Goal: Task Accomplishment & Management: Manage account settings

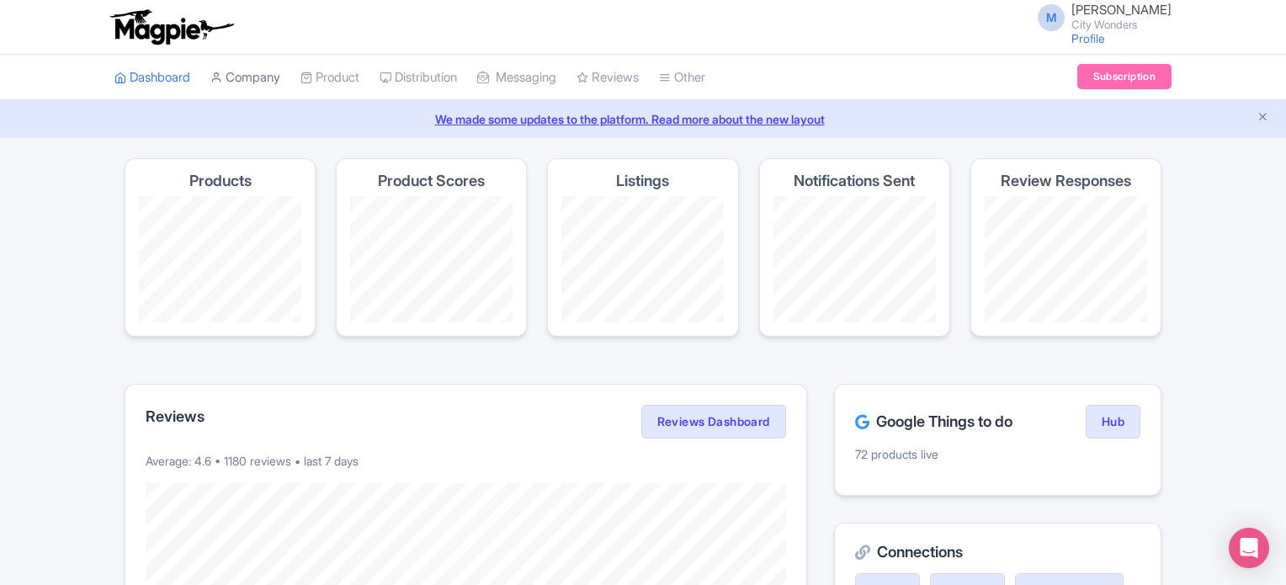
click at [267, 76] on link "Company" at bounding box center [245, 78] width 70 height 46
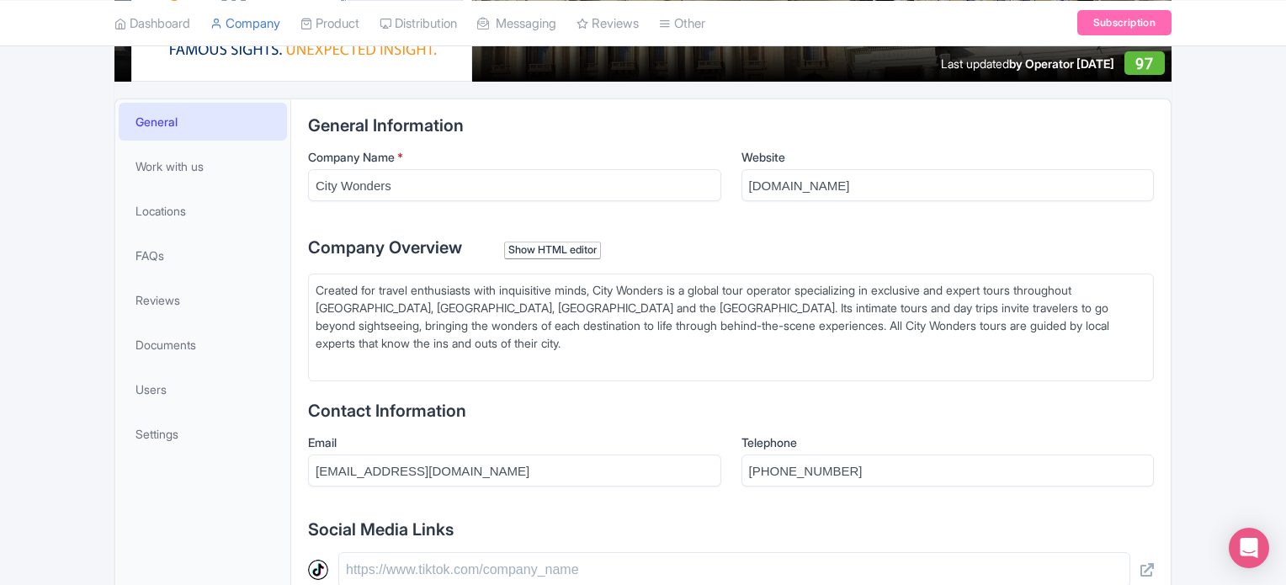
scroll to position [253, 0]
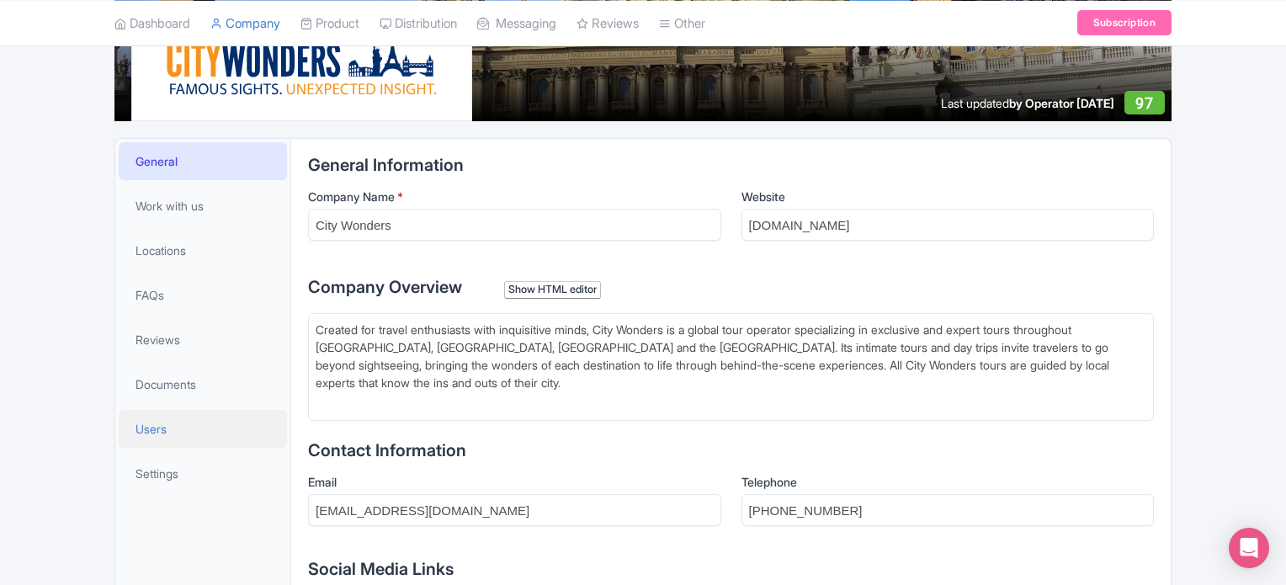
click at [179, 435] on link "Users" at bounding box center [203, 429] width 168 height 38
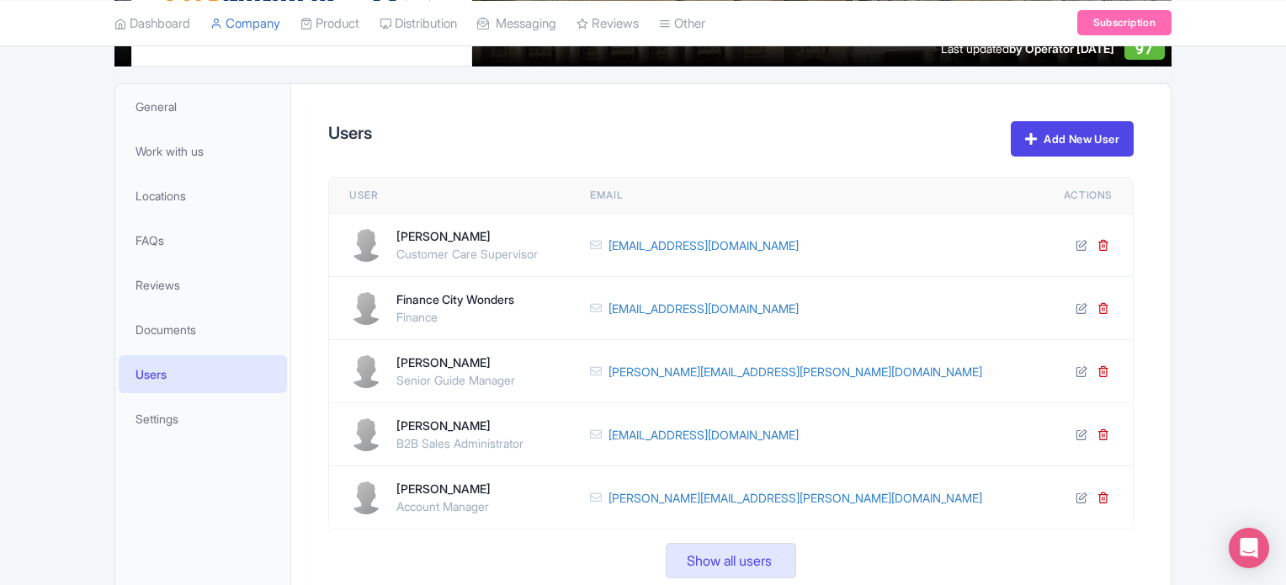
scroll to position [337, 0]
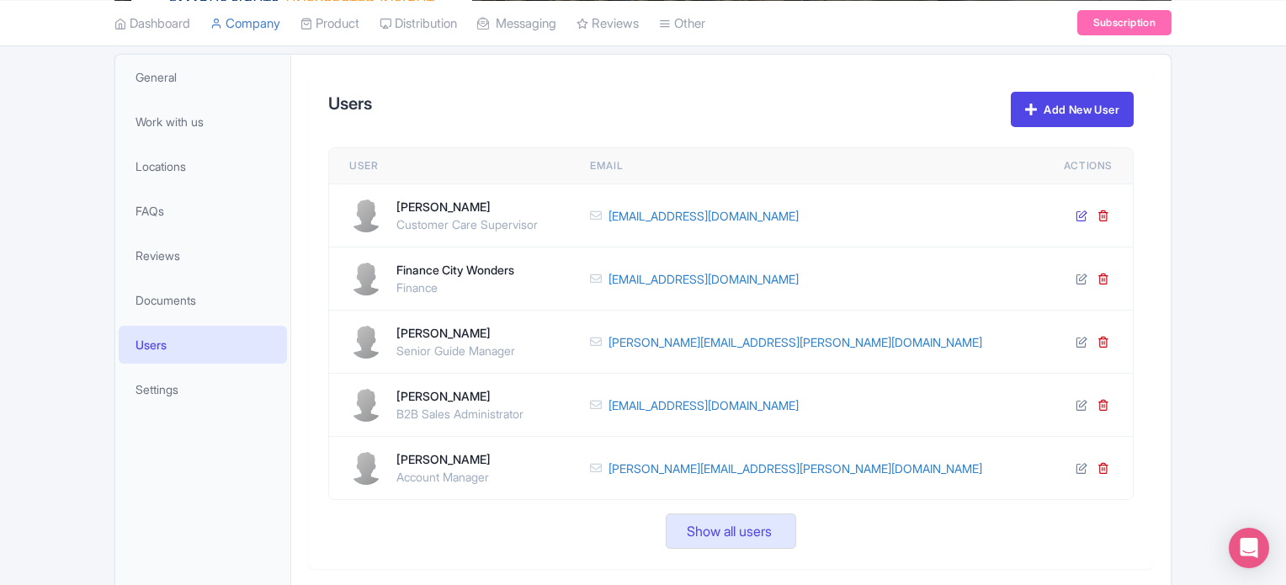
click at [1082, 215] on icon at bounding box center [1082, 216] width 12 height 12
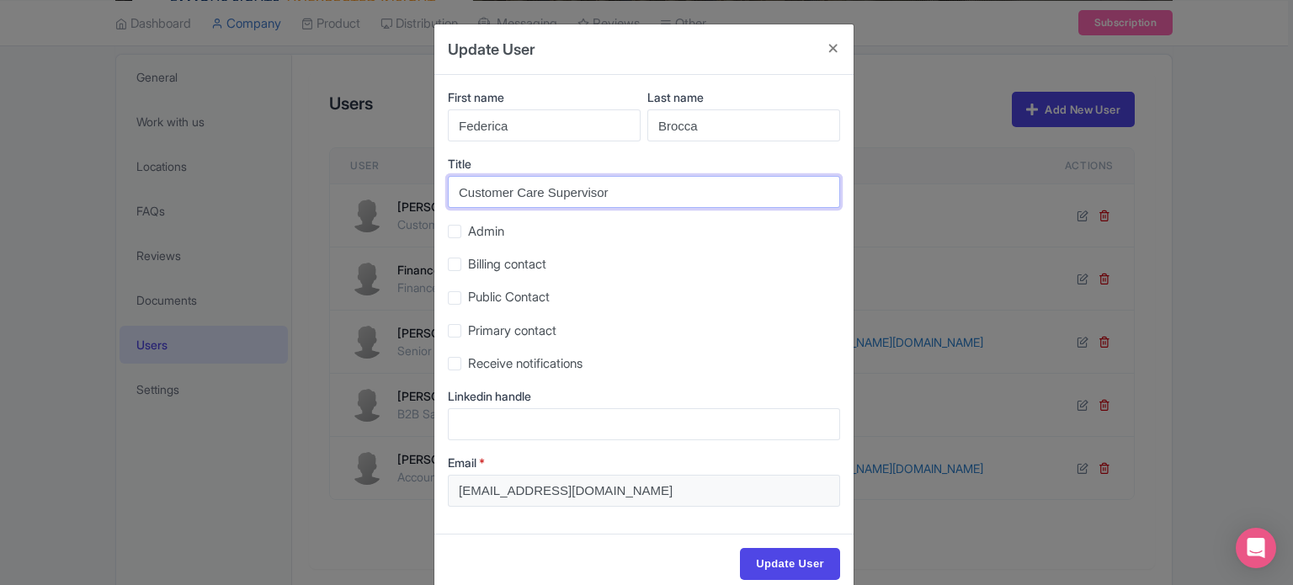
drag, startPoint x: 690, startPoint y: 197, endPoint x: 267, endPoint y: 202, distance: 423.4
click at [267, 202] on div "Update User First name [PERSON_NAME] Last name [GEOGRAPHIC_DATA] Title Customer…" at bounding box center [646, 292] width 1293 height 585
click at [828, 45] on button "Close" at bounding box center [833, 48] width 40 height 48
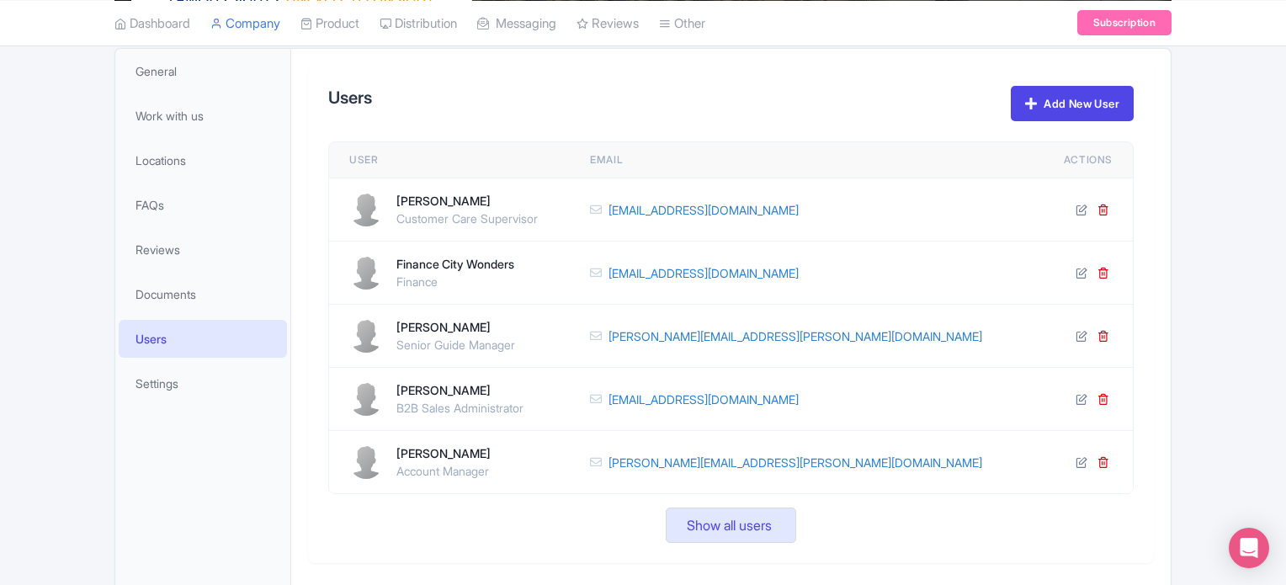
scroll to position [364, 0]
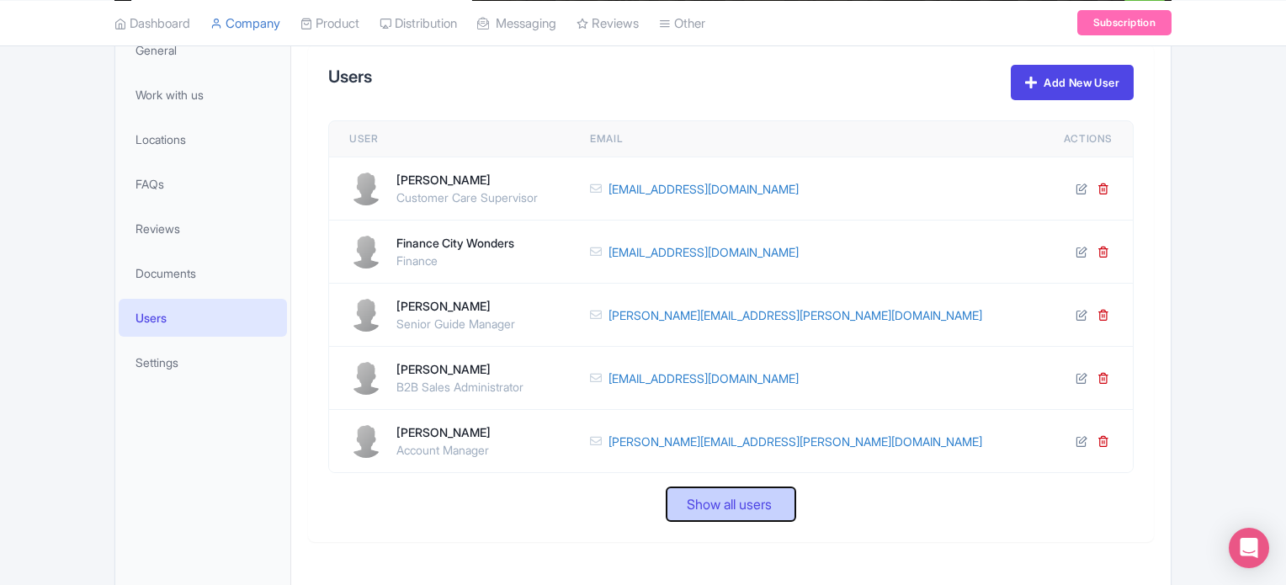
click at [735, 499] on span "Show all users" at bounding box center [729, 504] width 85 height 20
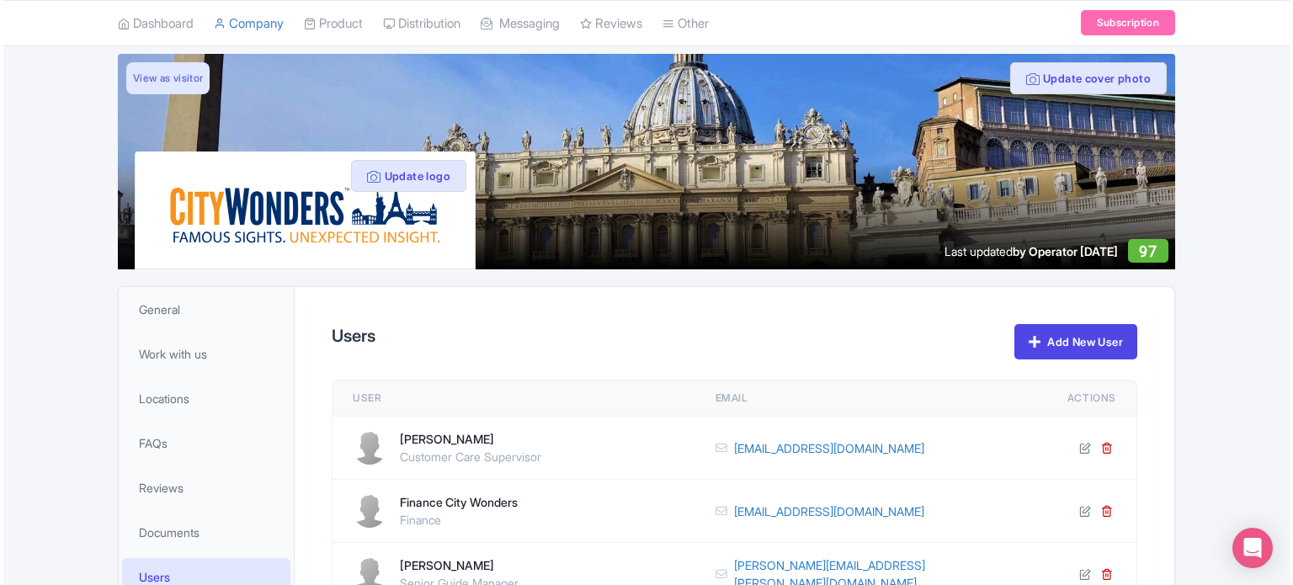
scroll to position [0, 0]
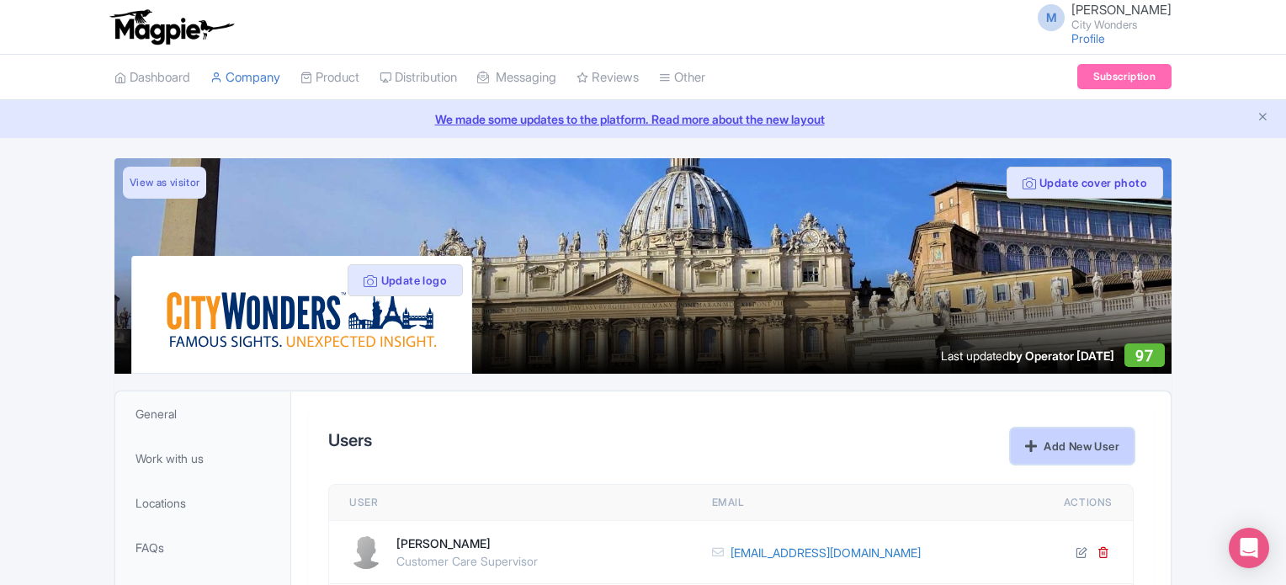
click at [1110, 455] on link "Add New User" at bounding box center [1072, 445] width 123 height 35
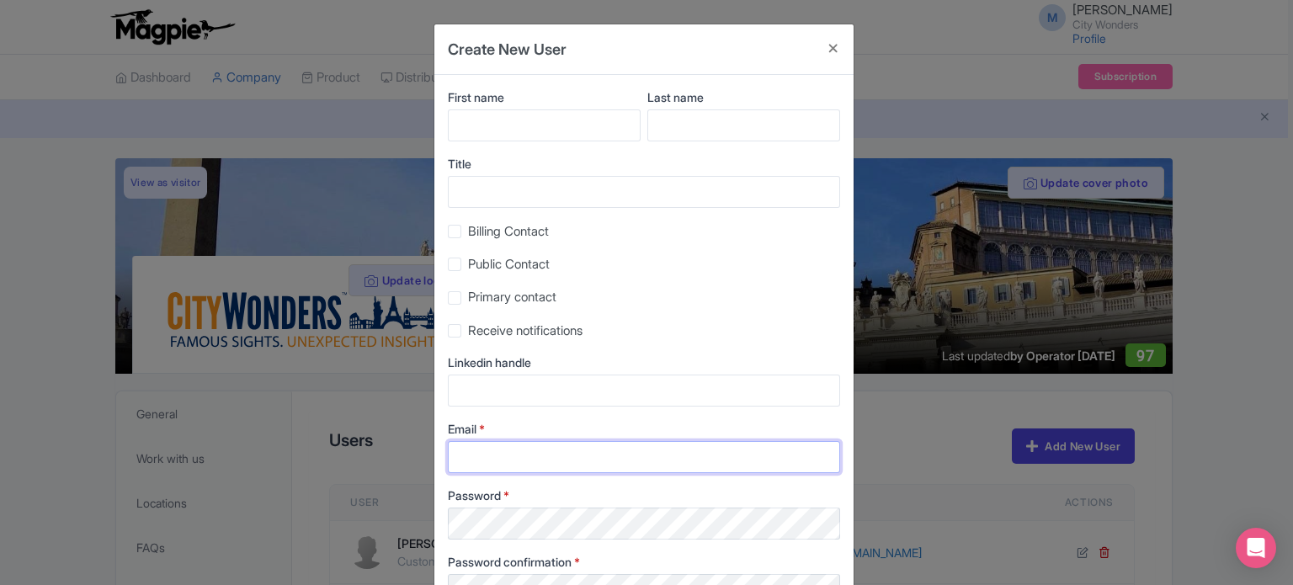
type input "[PERSON_NAME][EMAIL_ADDRESS][DOMAIN_NAME]"
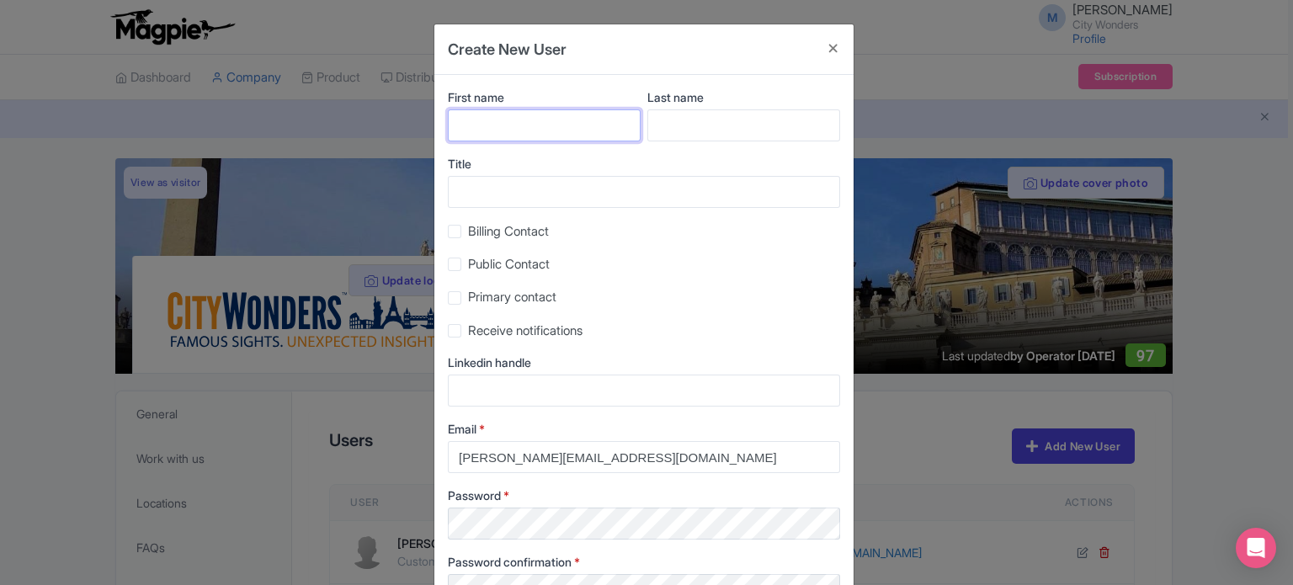
click at [481, 125] on input "First name" at bounding box center [544, 125] width 193 height 32
type input "Chadia"
click at [678, 122] on input "Last name" at bounding box center [743, 125] width 193 height 32
type input "Ammad"
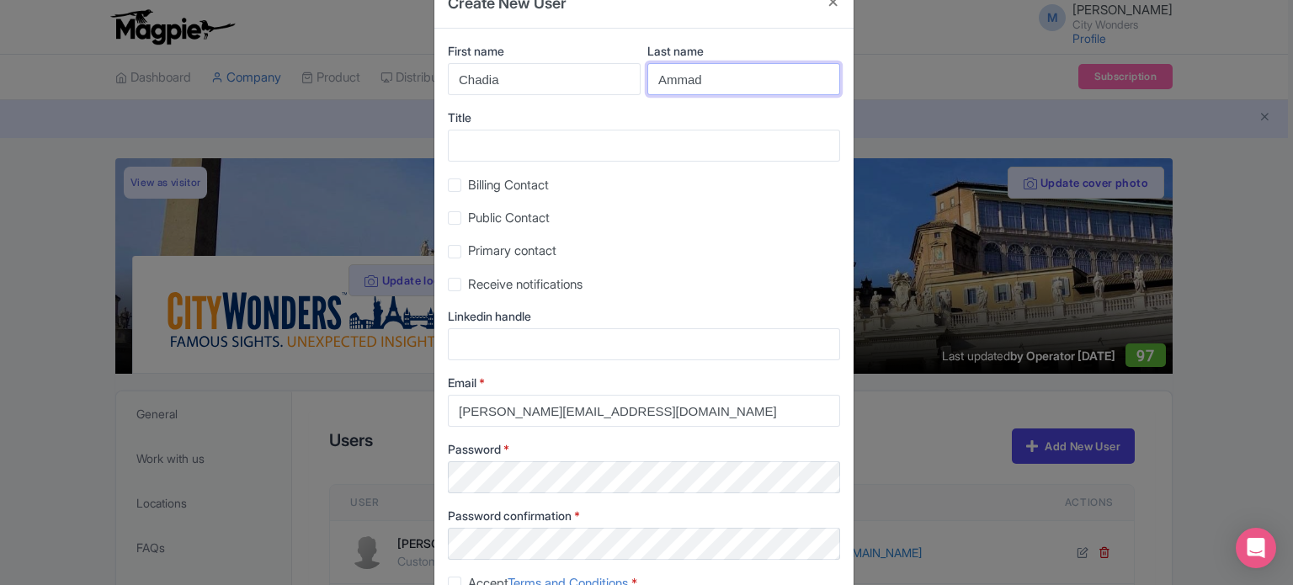
scroll to position [84, 0]
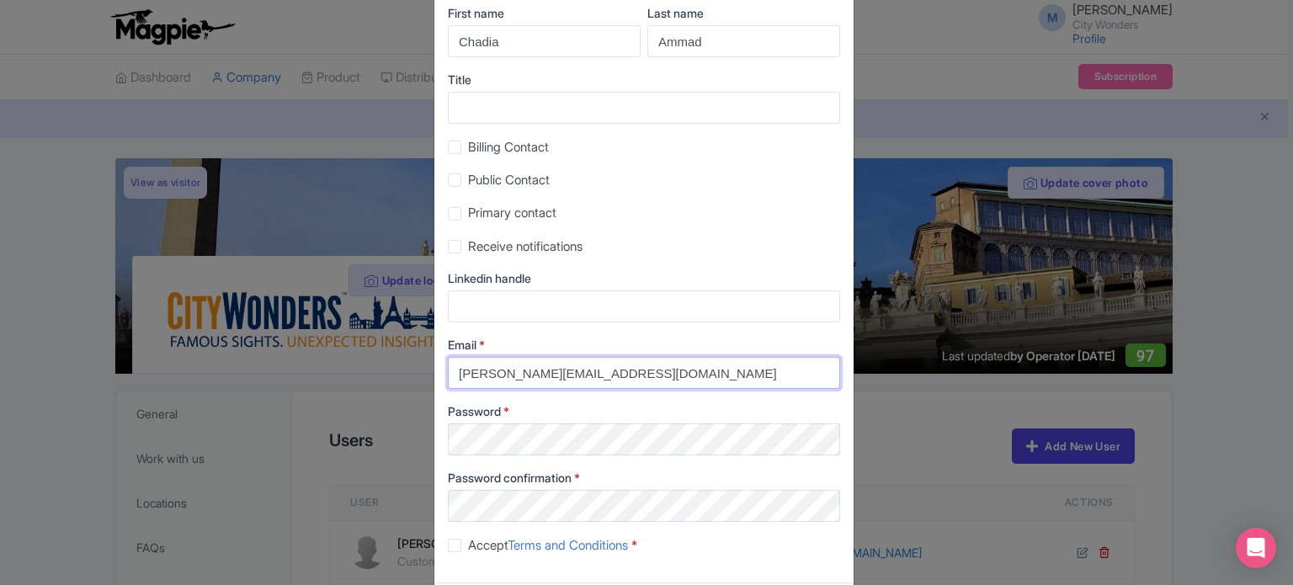
drag, startPoint x: 660, startPoint y: 372, endPoint x: 386, endPoint y: 386, distance: 273.9
click at [389, 386] on div "Create New User First name [PERSON_NAME] Last name [PERSON_NAME] Title Billing …" at bounding box center [646, 292] width 1293 height 585
paste input "chadia.ammad"
type input "[EMAIL_ADDRESS][DOMAIN_NAME]"
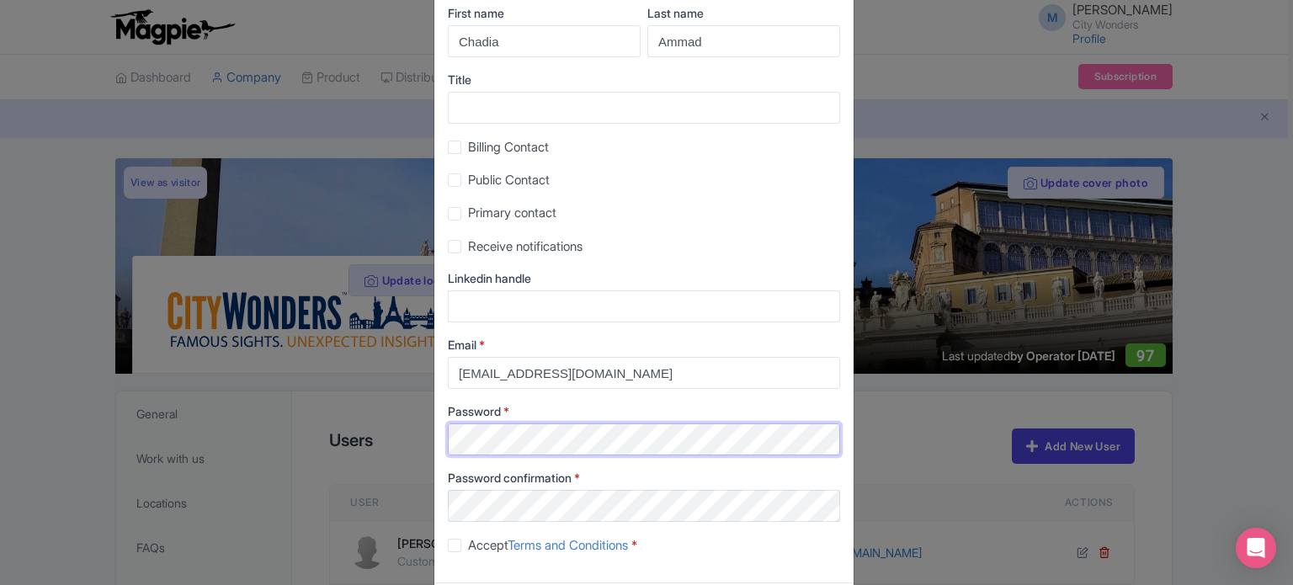
click at [425, 444] on div "Create New User First name [PERSON_NAME] Last name [PERSON_NAME] Title Billing …" at bounding box center [646, 292] width 1293 height 585
click at [685, 554] on div "Accept Terms and Conditions *" at bounding box center [644, 544] width 392 height 19
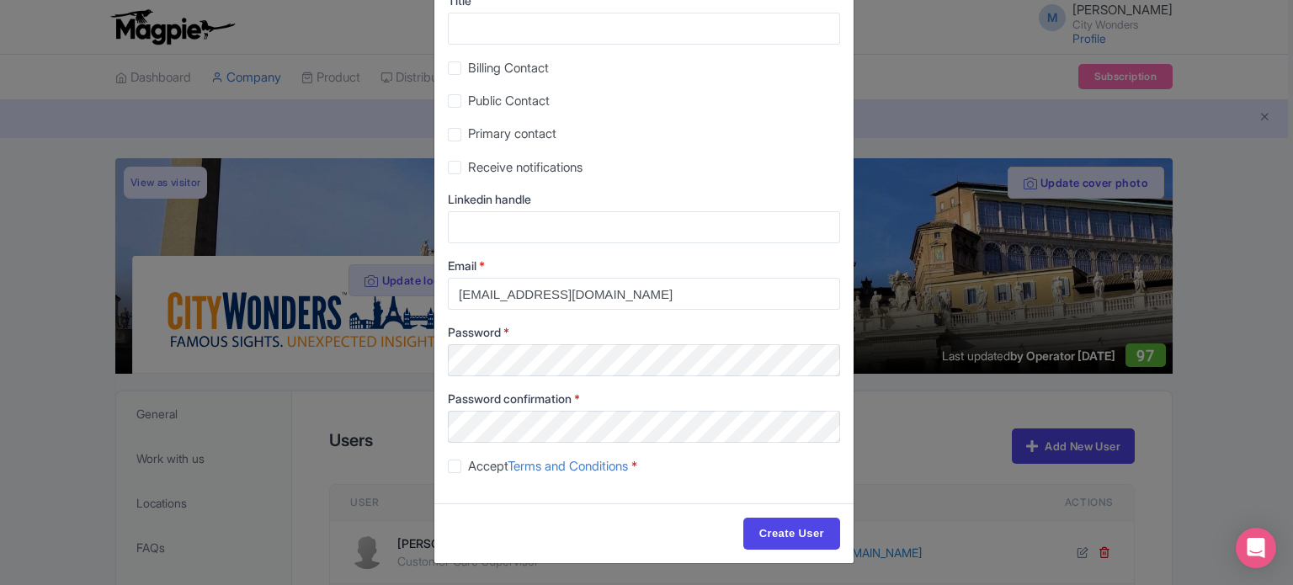
click at [468, 464] on label "Accept Terms and Conditions *" at bounding box center [552, 466] width 169 height 19
click at [468, 464] on input "Accept Terms and Conditions *" at bounding box center [473, 461] width 11 height 11
checkbox input "true"
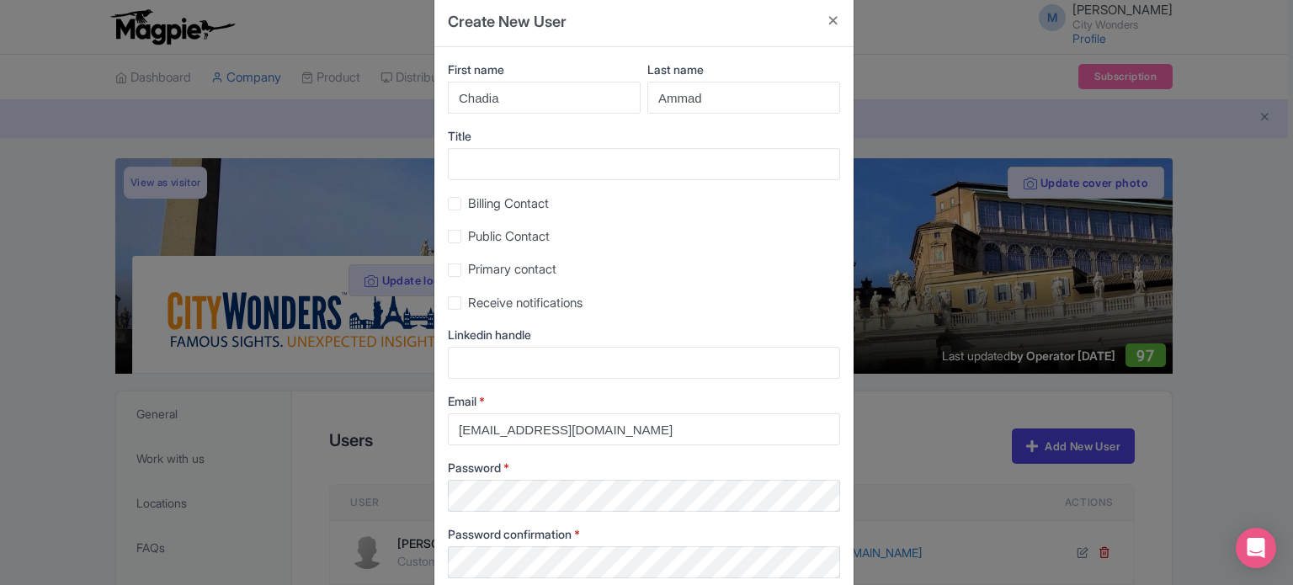
scroll to position [0, 0]
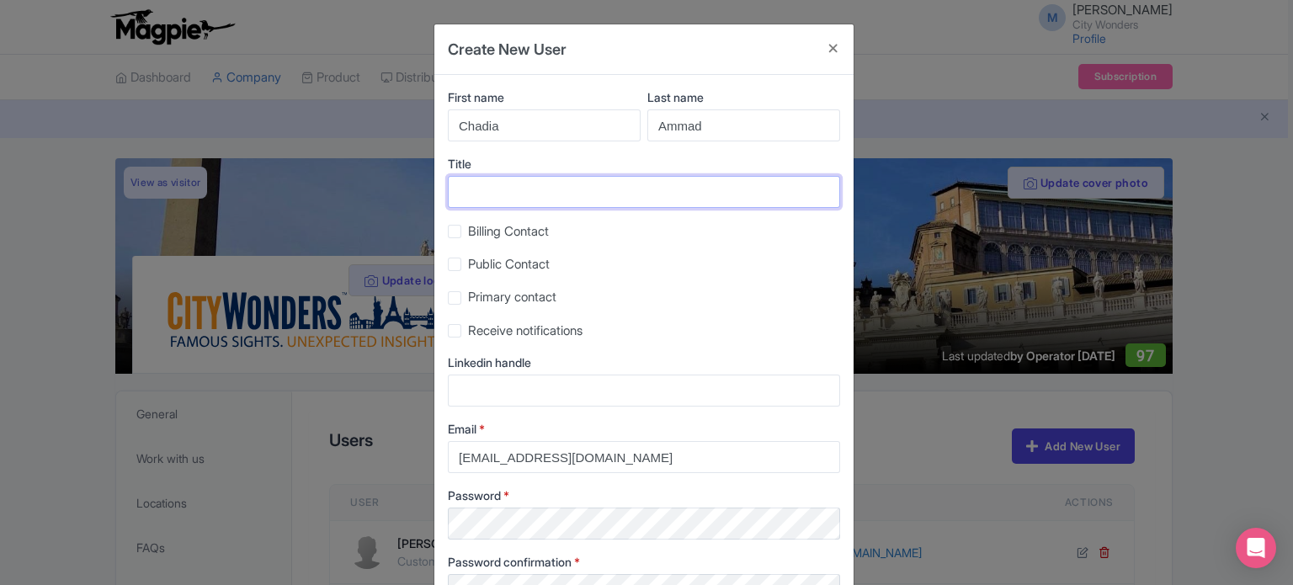
click at [557, 184] on input "Title" at bounding box center [644, 192] width 392 height 32
drag, startPoint x: 618, startPoint y: 189, endPoint x: 557, endPoint y: 208, distance: 63.4
click at [557, 208] on div "First name [PERSON_NAME] Last name [PERSON_NAME] Title Customer Care Supervisor…" at bounding box center [643, 371] width 419 height 592
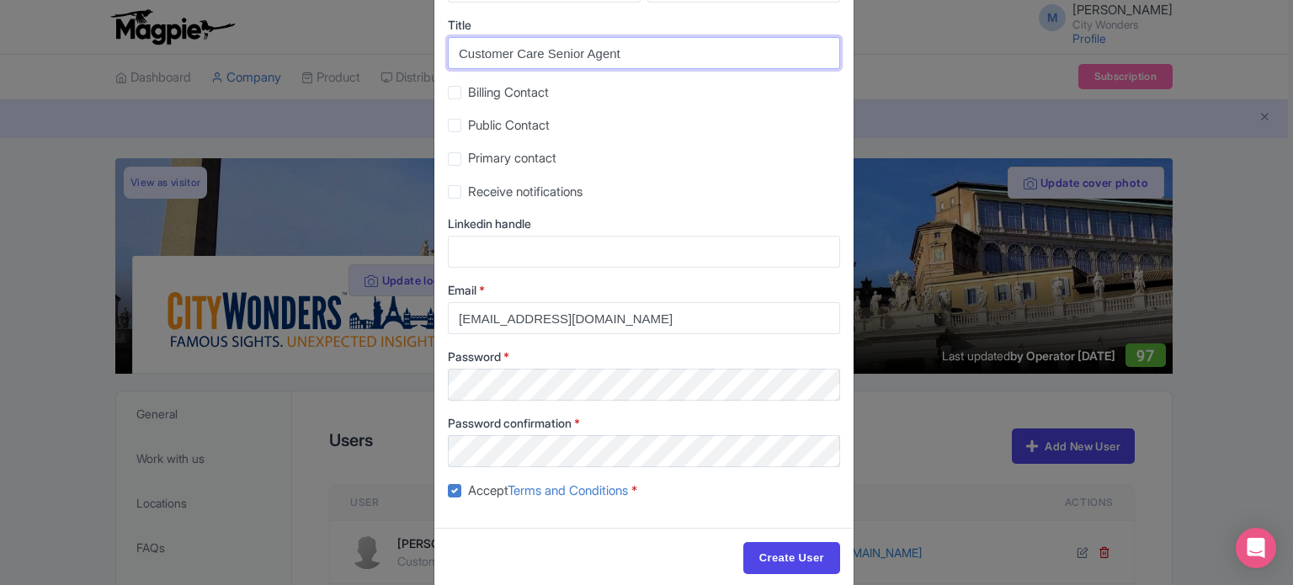
scroll to position [163, 0]
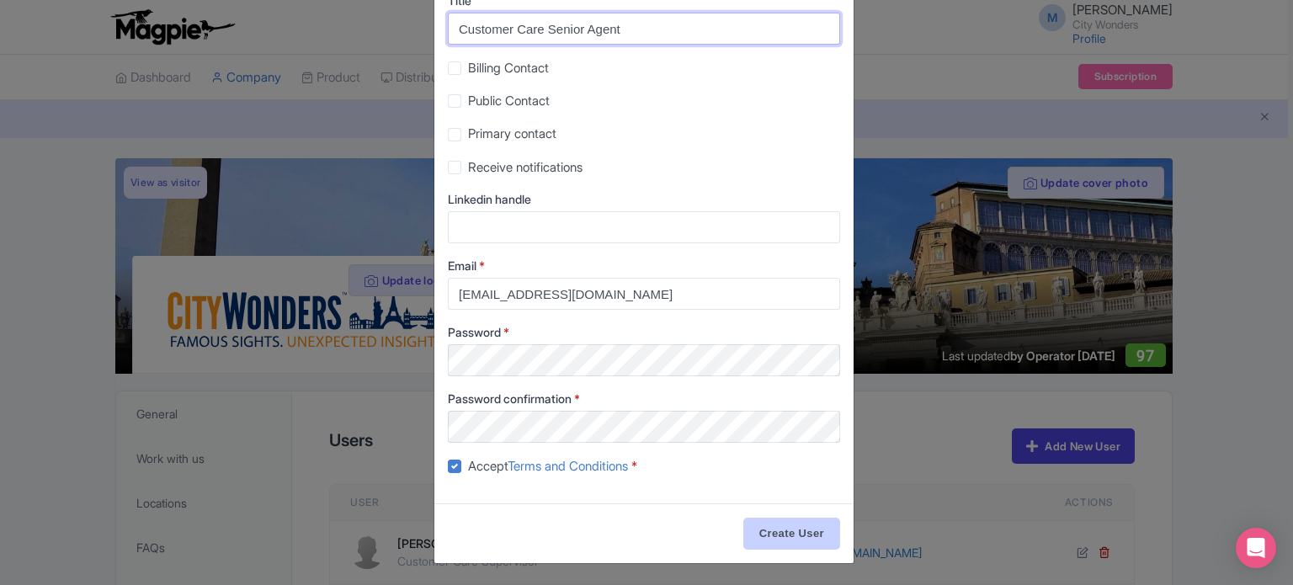
type input "Customer Care Senior Agent"
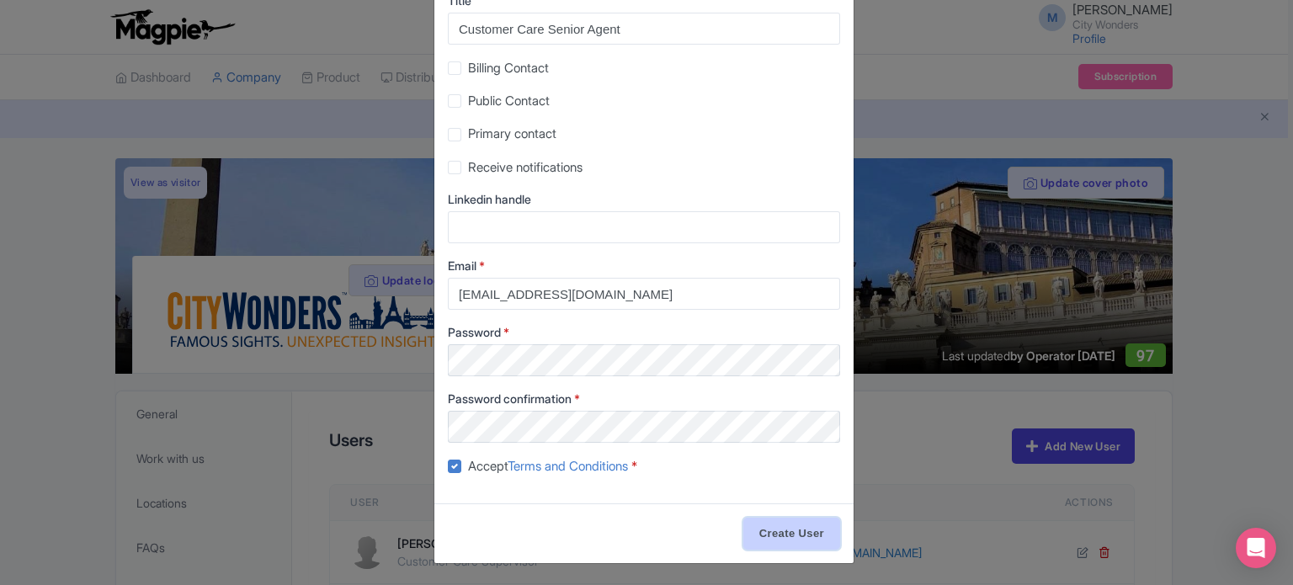
click at [788, 534] on input "Create User" at bounding box center [791, 534] width 97 height 32
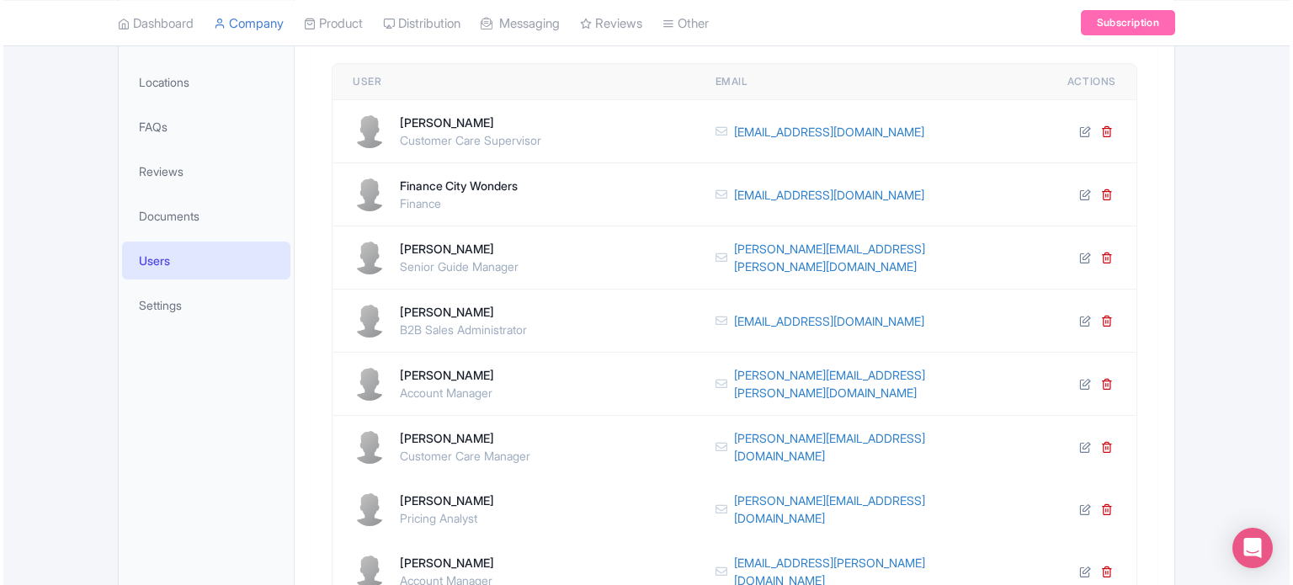
scroll to position [337, 0]
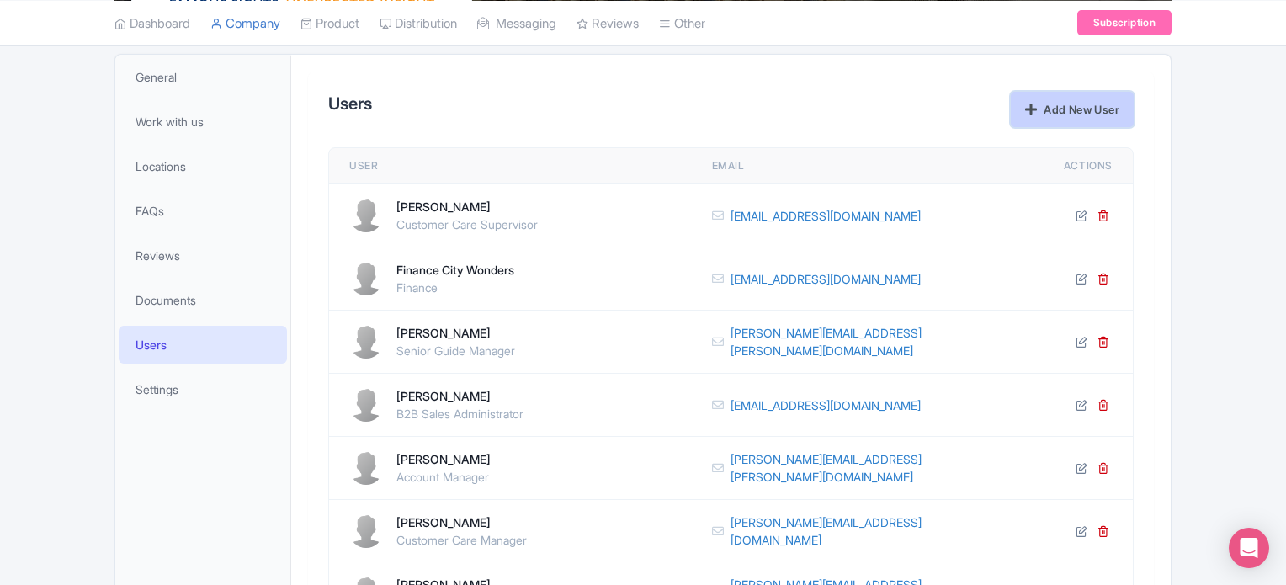
click at [1043, 93] on link "Add New User" at bounding box center [1072, 109] width 123 height 35
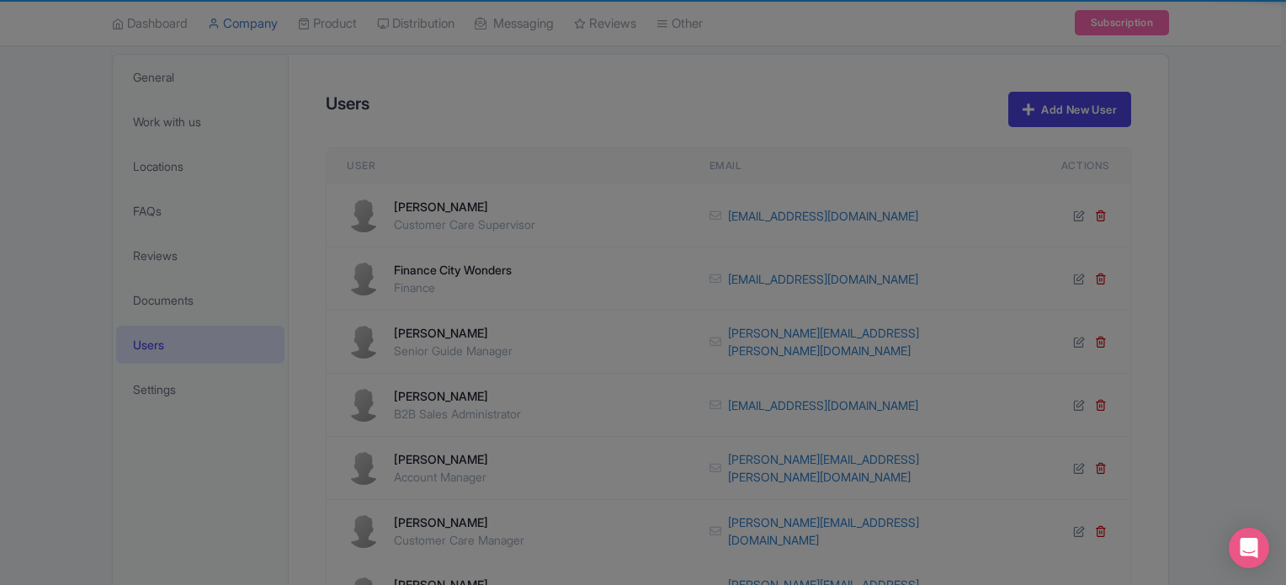
type input "[PERSON_NAME][EMAIL_ADDRESS][DOMAIN_NAME]"
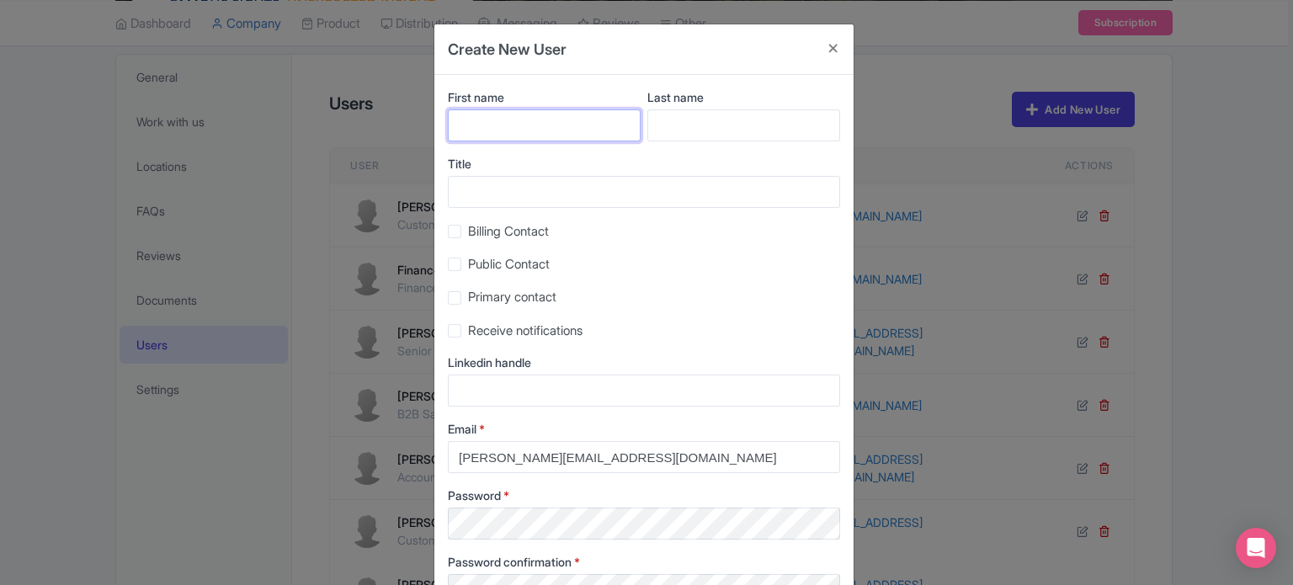
click at [515, 120] on input "First name" at bounding box center [544, 125] width 193 height 32
type input "[PERSON_NAME]"
click at [689, 134] on input "Last name" at bounding box center [743, 125] width 193 height 32
drag, startPoint x: 699, startPoint y: 447, endPoint x: 343, endPoint y: 446, distance: 355.2
click at [358, 446] on div "Create New User First name [PERSON_NAME] Last name Title Billing Contact Public…" at bounding box center [646, 292] width 1293 height 585
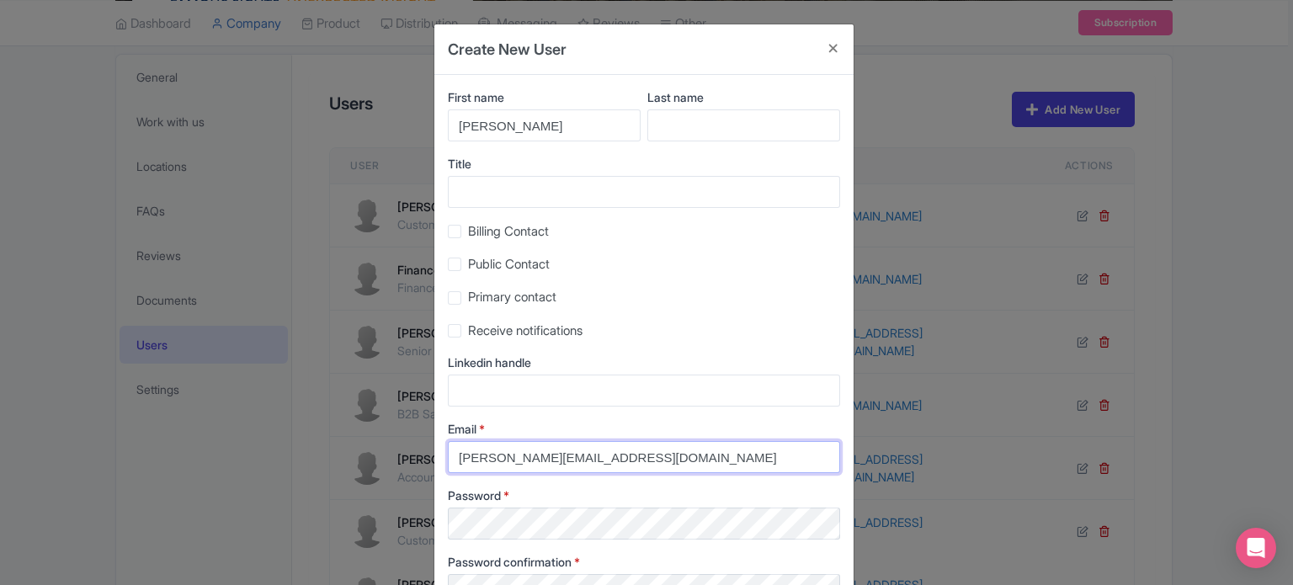
paste input "[PERSON_NAME].[PERSON_NAME]"
type input "[PERSON_NAME][EMAIL_ADDRESS][PERSON_NAME][DOMAIN_NAME]"
click at [703, 116] on input "Last name" at bounding box center [743, 125] width 193 height 32
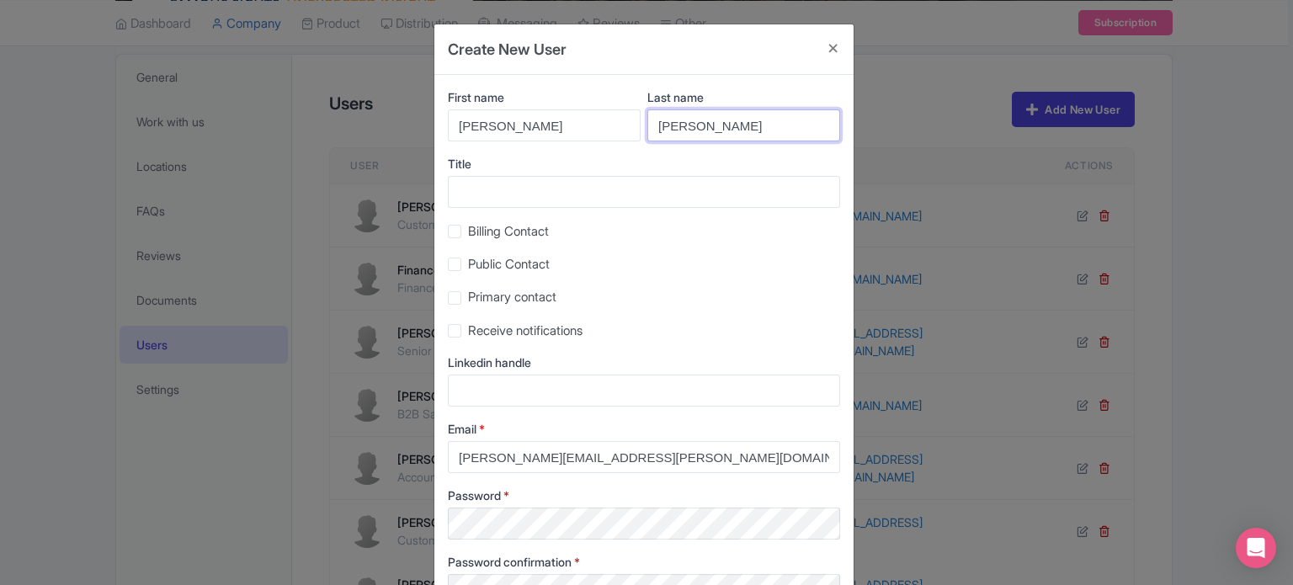
type input "[PERSON_NAME]"
click at [558, 166] on label "Title" at bounding box center [644, 164] width 392 height 18
click at [558, 176] on input "Title" at bounding box center [644, 192] width 392 height 32
click at [561, 190] on input "Title" at bounding box center [644, 192] width 392 height 32
type input "Customer Care Senior Agent"
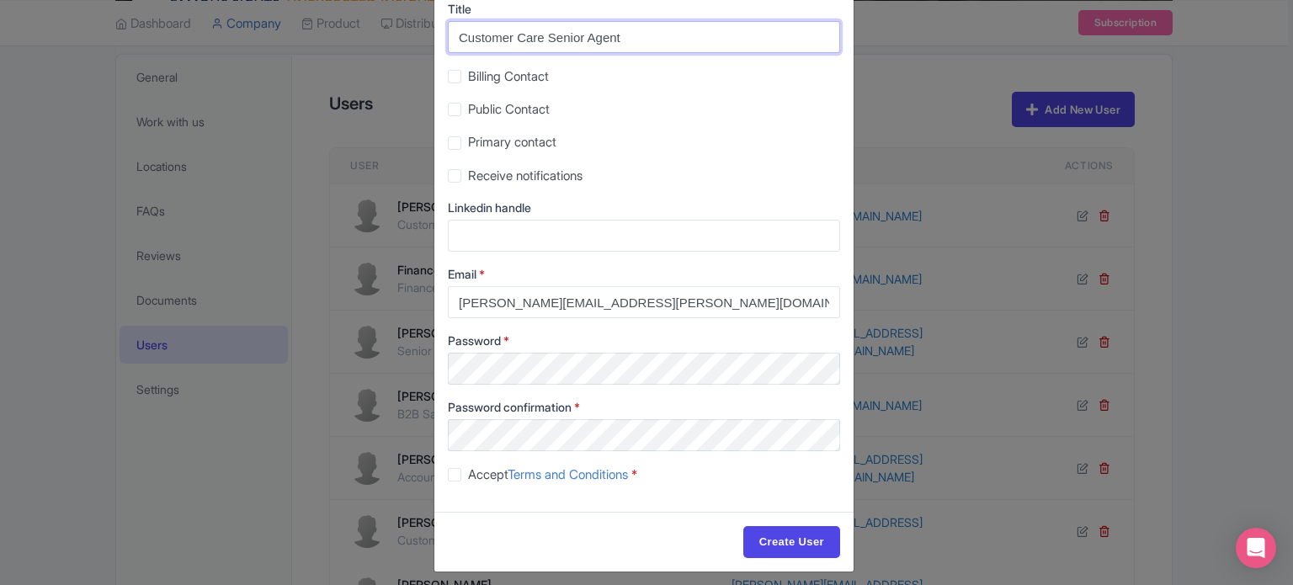
scroll to position [163, 0]
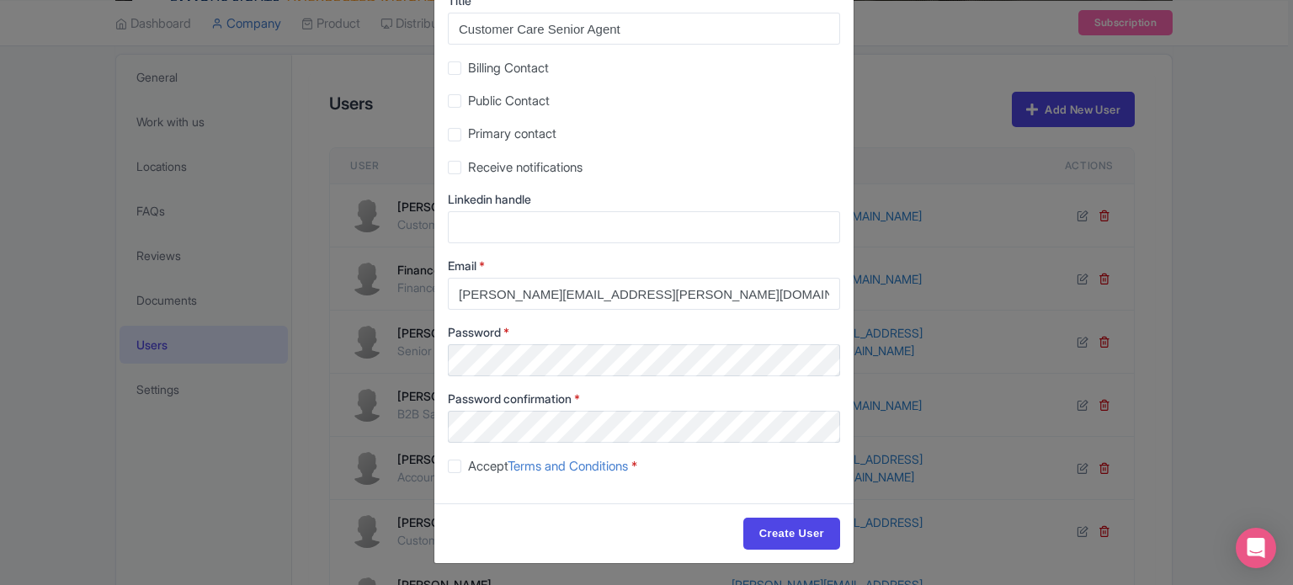
click at [468, 471] on label "Accept Terms and Conditions *" at bounding box center [552, 466] width 169 height 19
click at [468, 467] on input "Accept Terms and Conditions *" at bounding box center [473, 461] width 11 height 11
checkbox input "true"
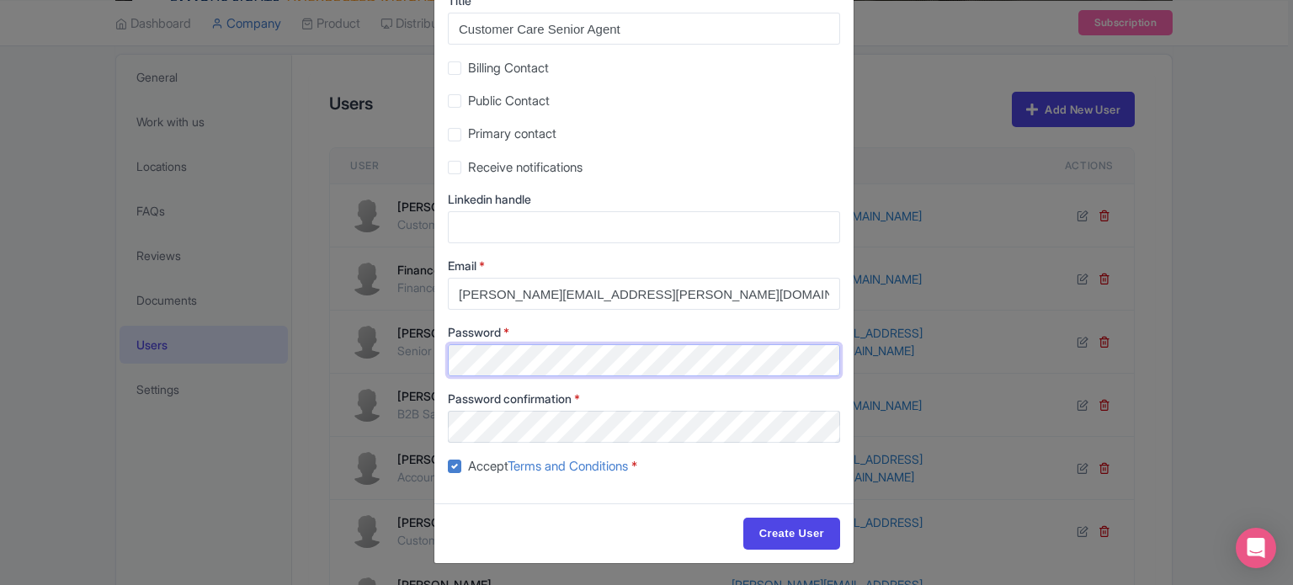
click at [405, 360] on div "Create New User First name [PERSON_NAME] Last name [PERSON_NAME] Title Customer…" at bounding box center [646, 292] width 1293 height 585
drag, startPoint x: 476, startPoint y: 514, endPoint x: 523, endPoint y: 528, distance: 49.0
click at [476, 514] on div "Create User" at bounding box center [643, 533] width 419 height 60
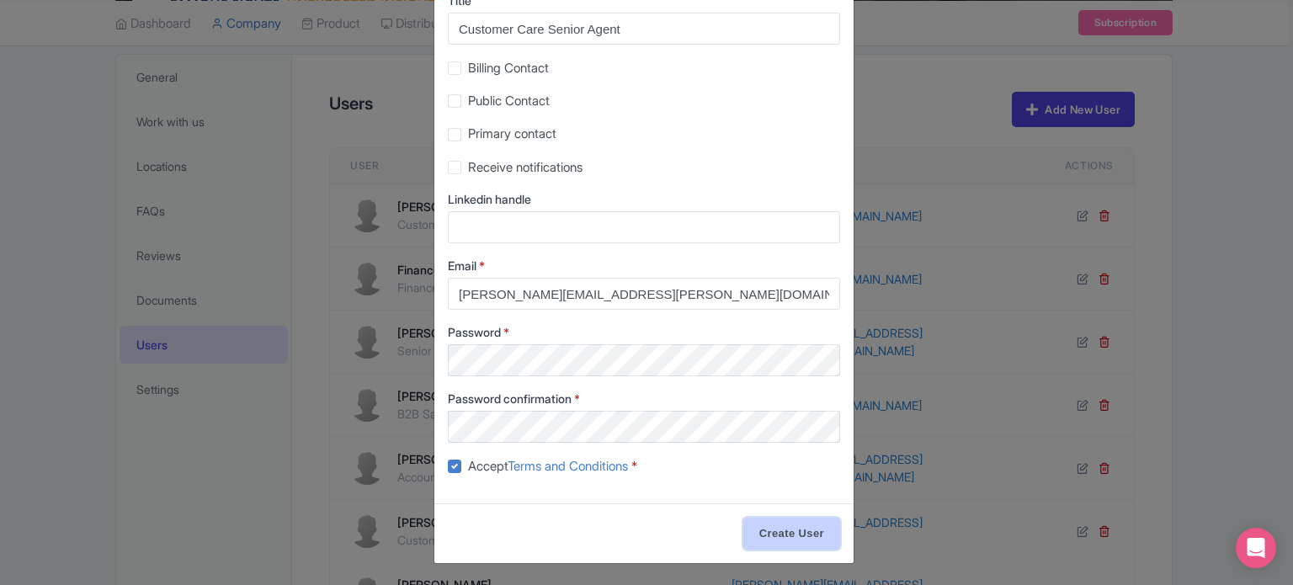
click at [774, 543] on input "Create User" at bounding box center [791, 534] width 97 height 32
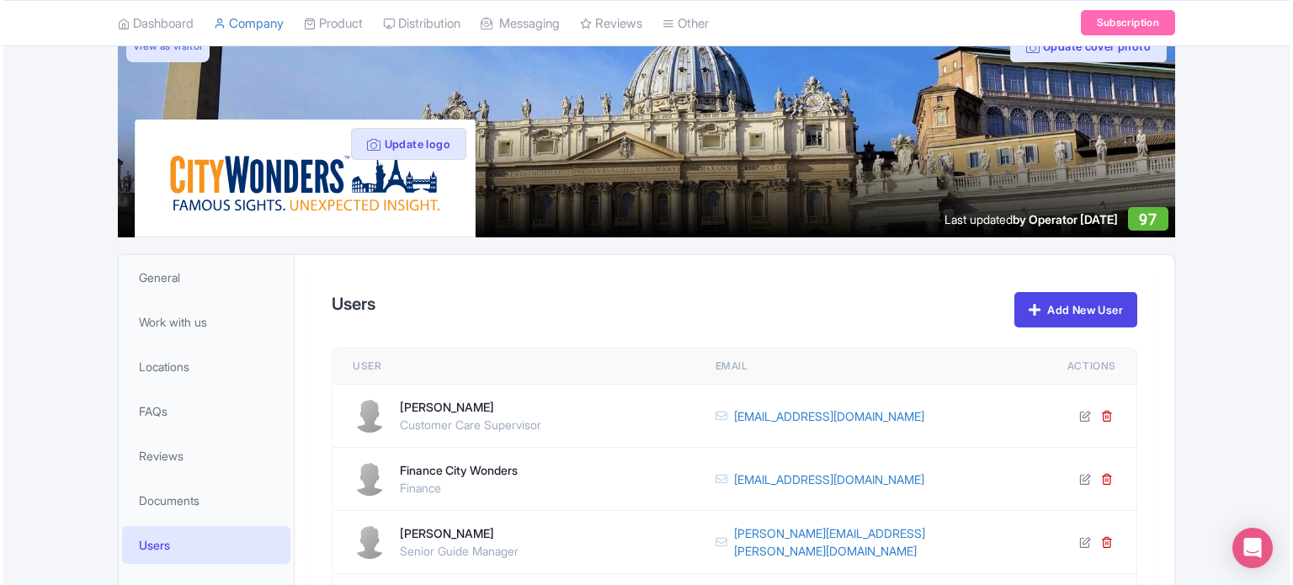
scroll to position [51, 0]
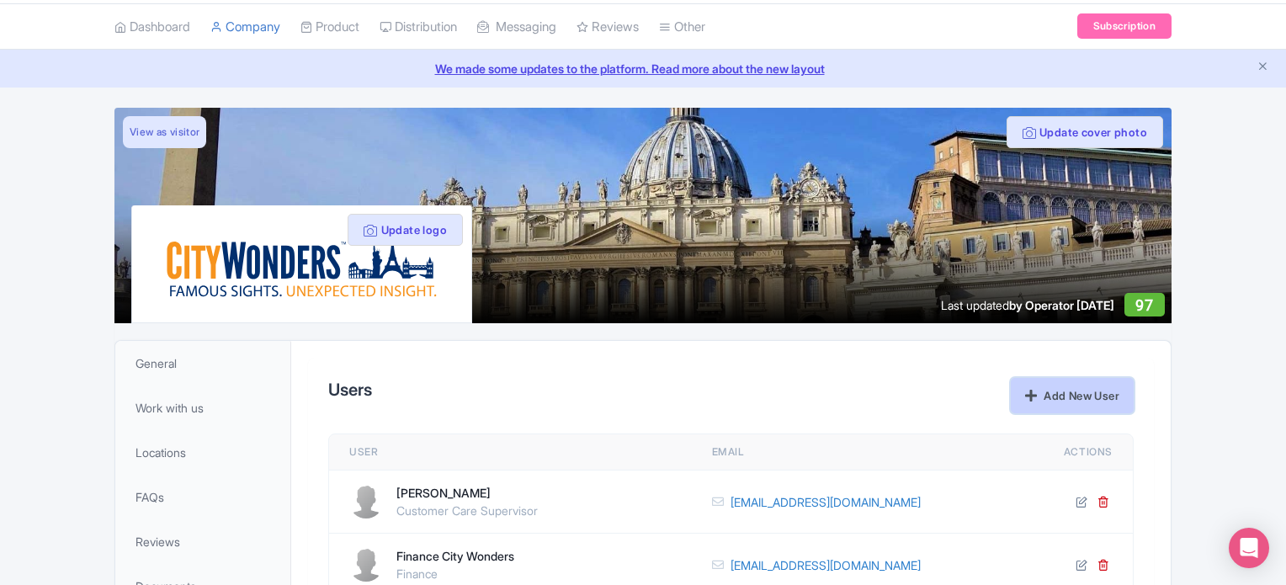
click at [1056, 387] on link "Add New User" at bounding box center [1072, 395] width 123 height 35
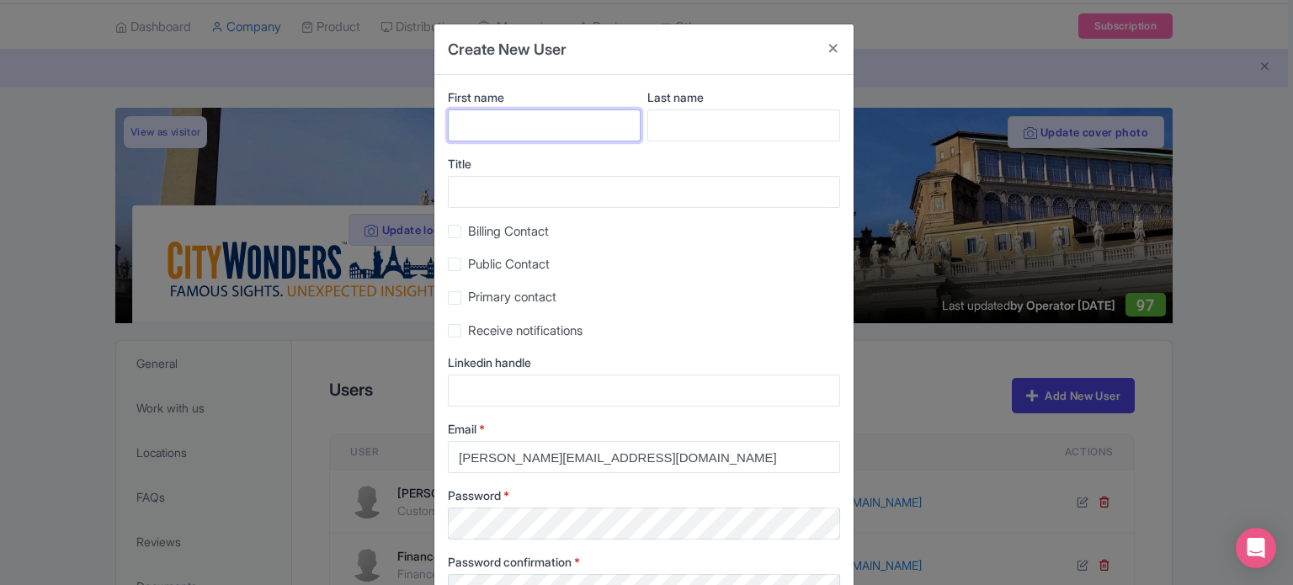
click at [506, 127] on input "First name" at bounding box center [544, 125] width 193 height 32
type input "Glauber"
click at [723, 104] on label "Last name" at bounding box center [743, 97] width 193 height 18
click at [723, 109] on input "Last name" at bounding box center [743, 125] width 193 height 32
click at [728, 128] on input "Last name" at bounding box center [743, 125] width 193 height 32
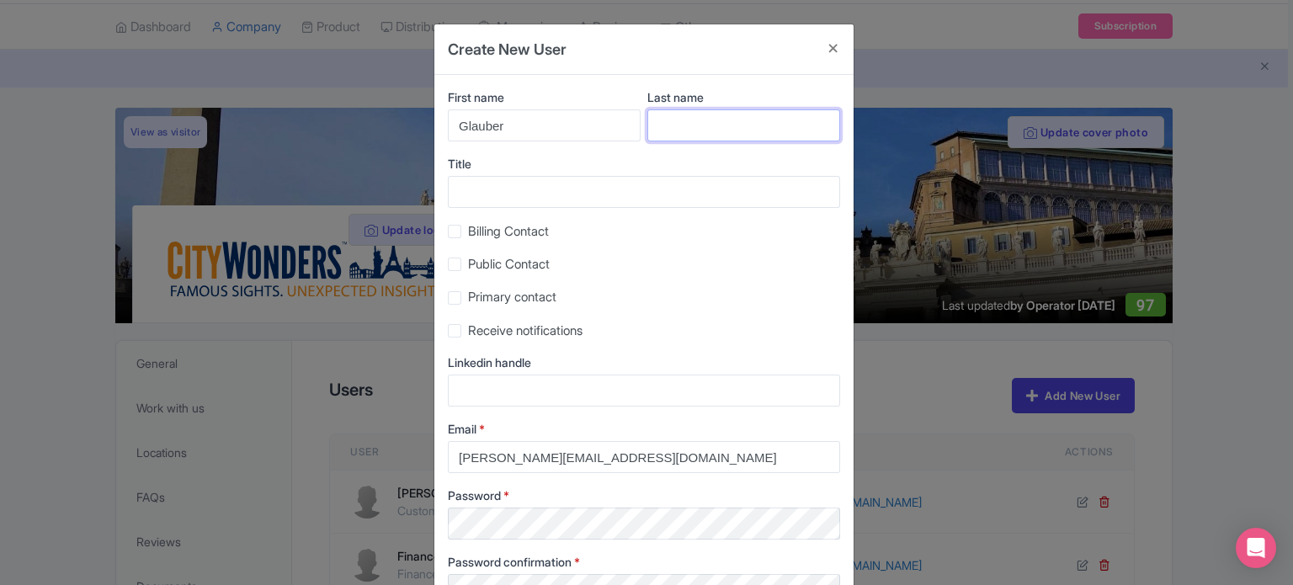
scroll to position [163, 0]
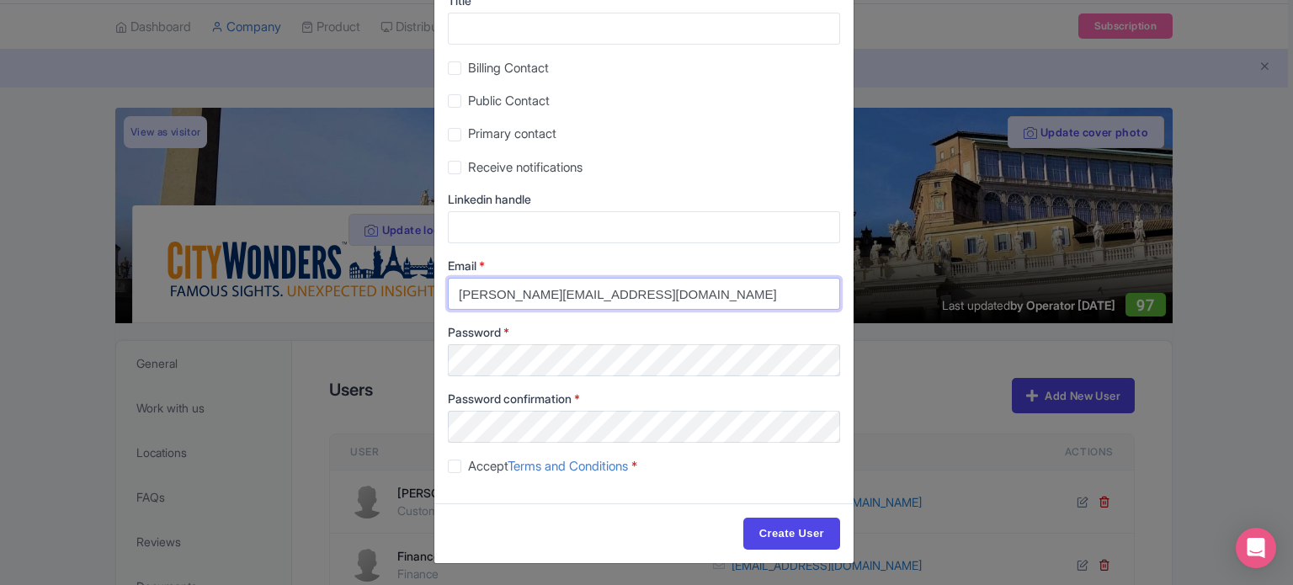
drag, startPoint x: 674, startPoint y: 294, endPoint x: 247, endPoint y: 297, distance: 426.8
click at [226, 294] on div "Create New User First name [PERSON_NAME] Last name Title Billing Contact Public…" at bounding box center [646, 292] width 1293 height 585
paste input "glauber.ribeiro"
type input "[EMAIL_ADDRESS][DOMAIN_NAME]"
click at [444, 468] on div "First name [PERSON_NAME] Last name Title Billing Contact Public Contact Primary…" at bounding box center [643, 208] width 419 height 592
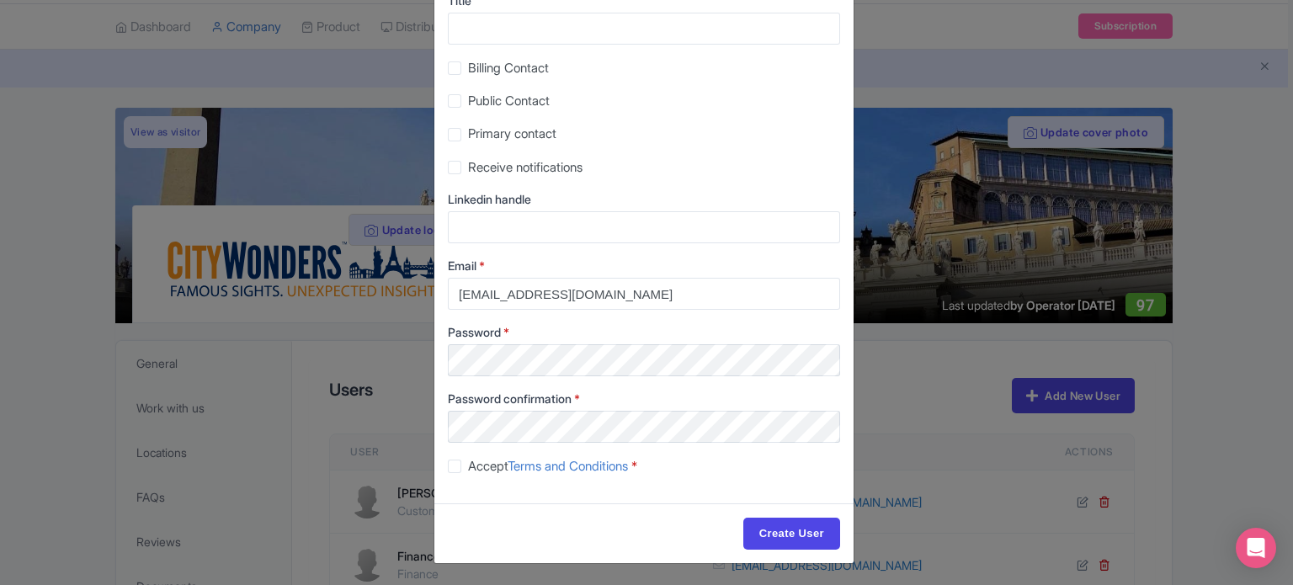
click at [468, 469] on label "Accept Terms and Conditions *" at bounding box center [552, 466] width 169 height 19
click at [468, 467] on input "Accept Terms and Conditions *" at bounding box center [473, 461] width 11 height 11
checkbox input "true"
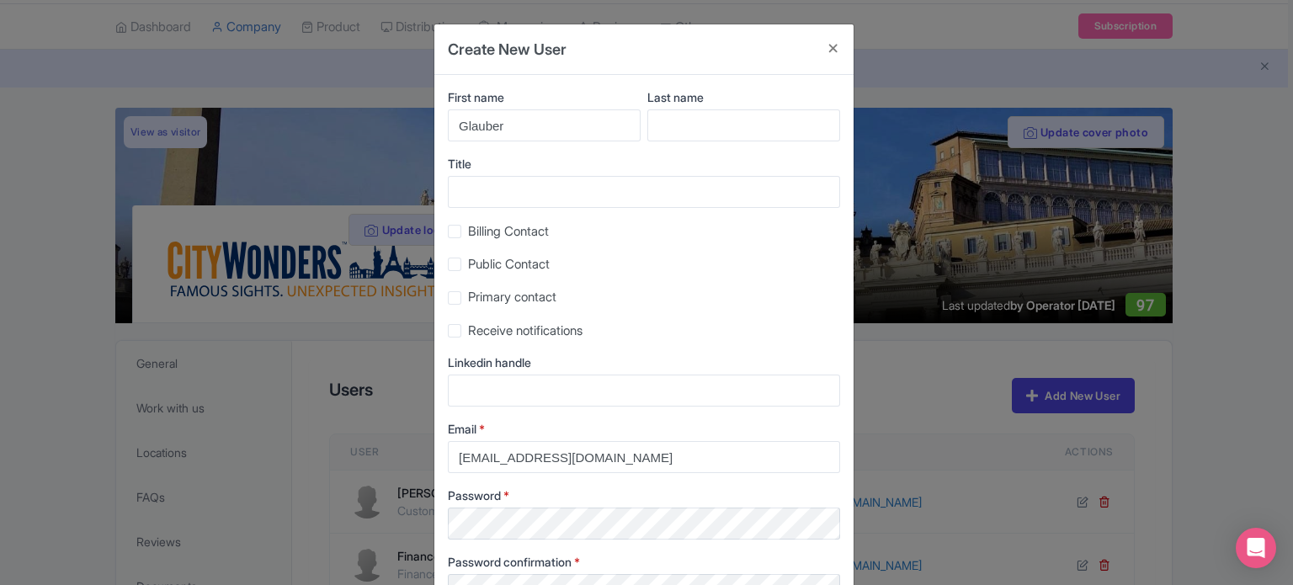
scroll to position [0, 0]
click at [681, 126] on input "Last name" at bounding box center [743, 125] width 193 height 32
type input "Ribeiro"
click at [539, 189] on input "Title" at bounding box center [644, 192] width 392 height 32
type input "Customer Care Senior Agent"
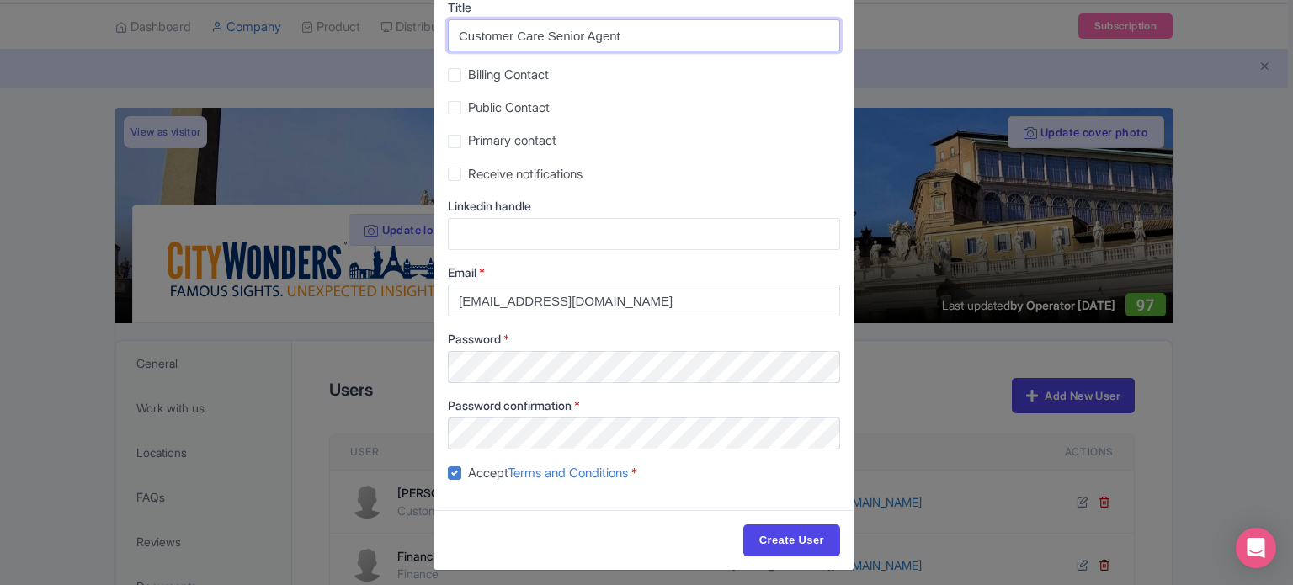
scroll to position [163, 0]
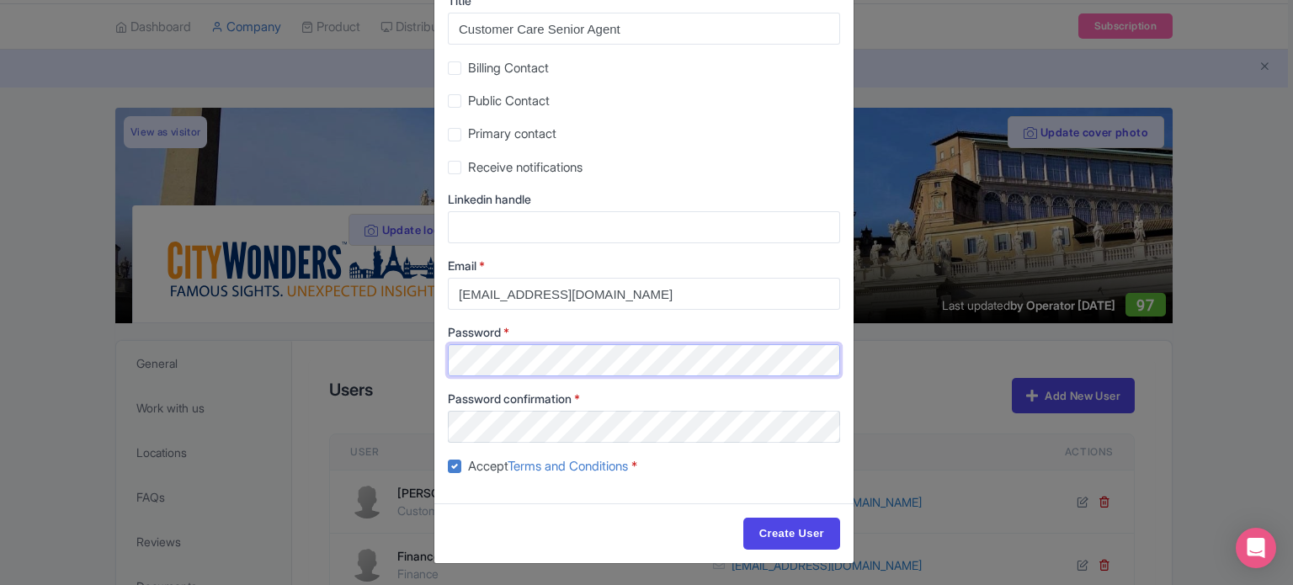
click at [375, 348] on div "Create New User First name [PERSON_NAME] Last name [PERSON_NAME] Title Customer…" at bounding box center [646, 292] width 1293 height 585
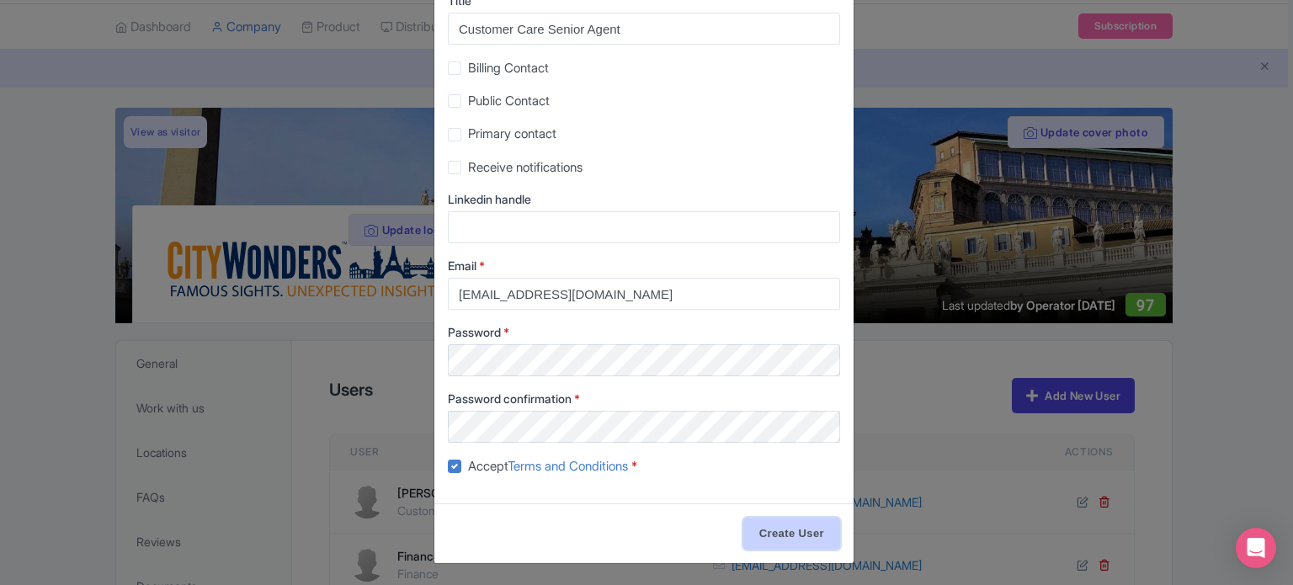
click at [800, 530] on input "Create User" at bounding box center [791, 534] width 97 height 32
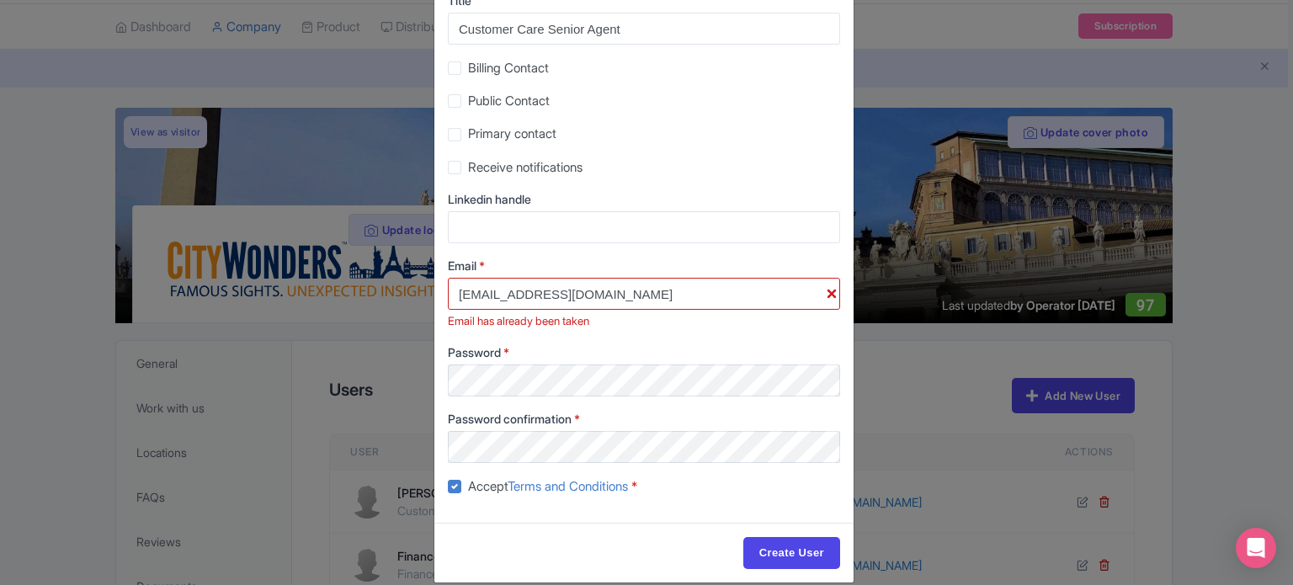
scroll to position [79, 0]
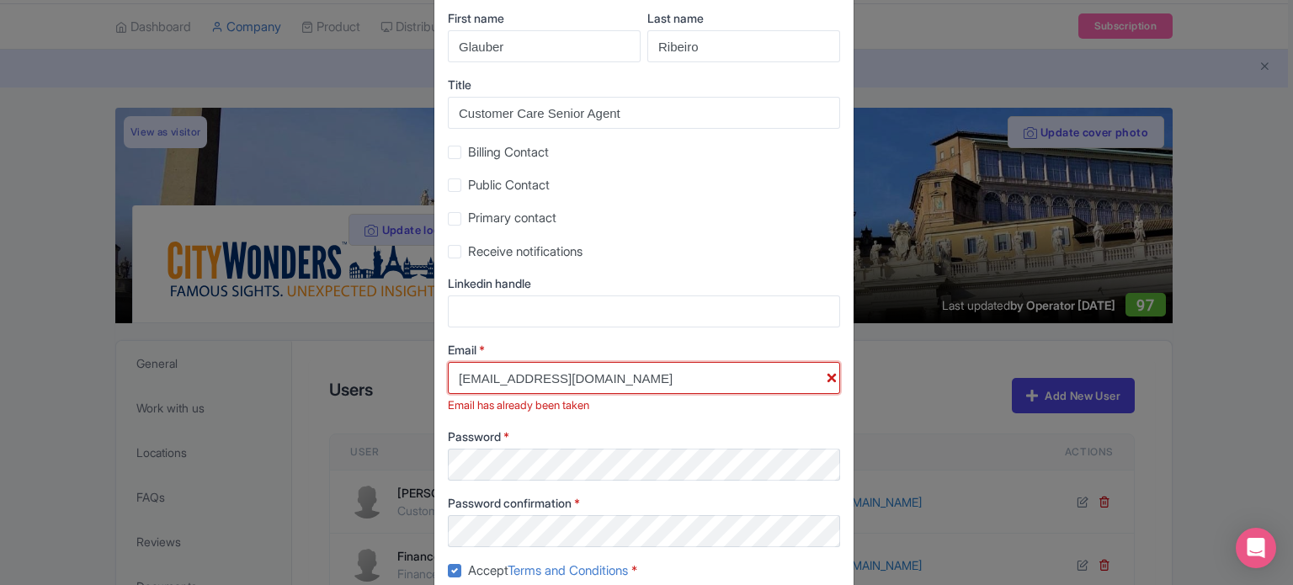
click at [727, 384] on input "[EMAIL_ADDRESS][DOMAIN_NAME]" at bounding box center [644, 378] width 392 height 32
click at [782, 306] on input "Linkedin handle" at bounding box center [644, 311] width 392 height 32
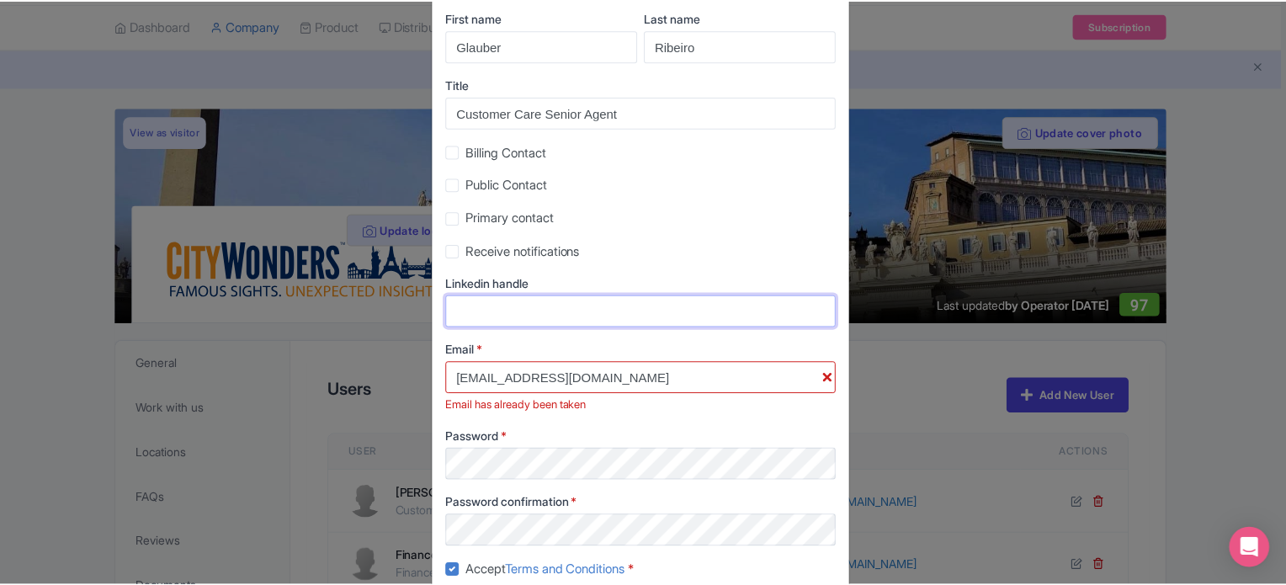
scroll to position [0, 0]
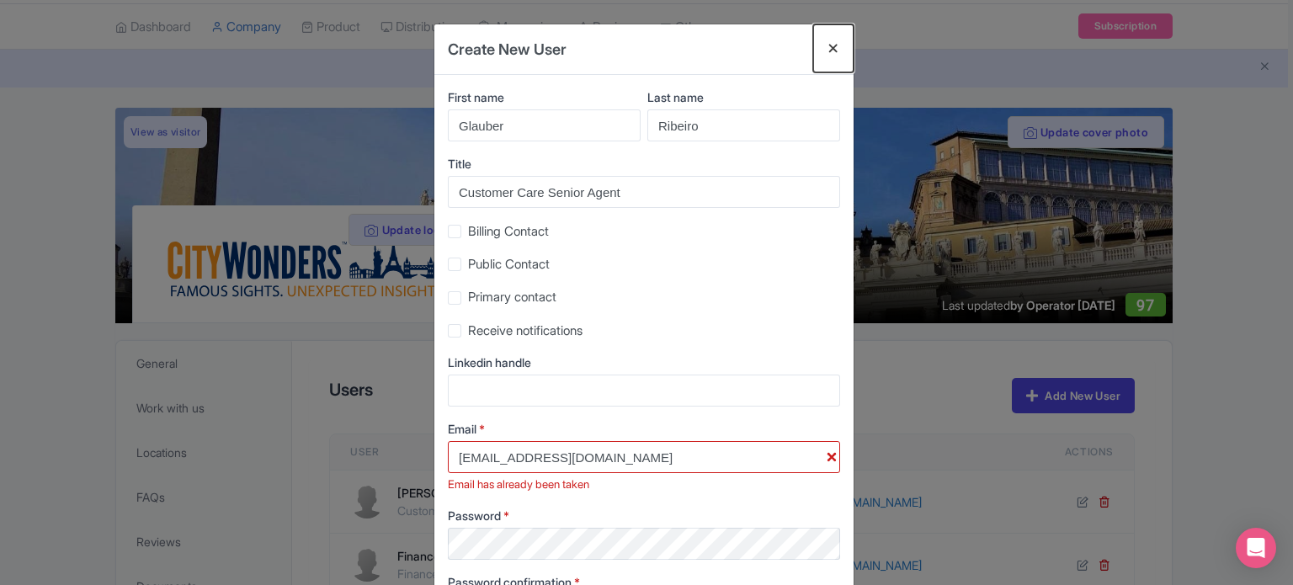
click at [834, 51] on button "Close" at bounding box center [833, 48] width 40 height 48
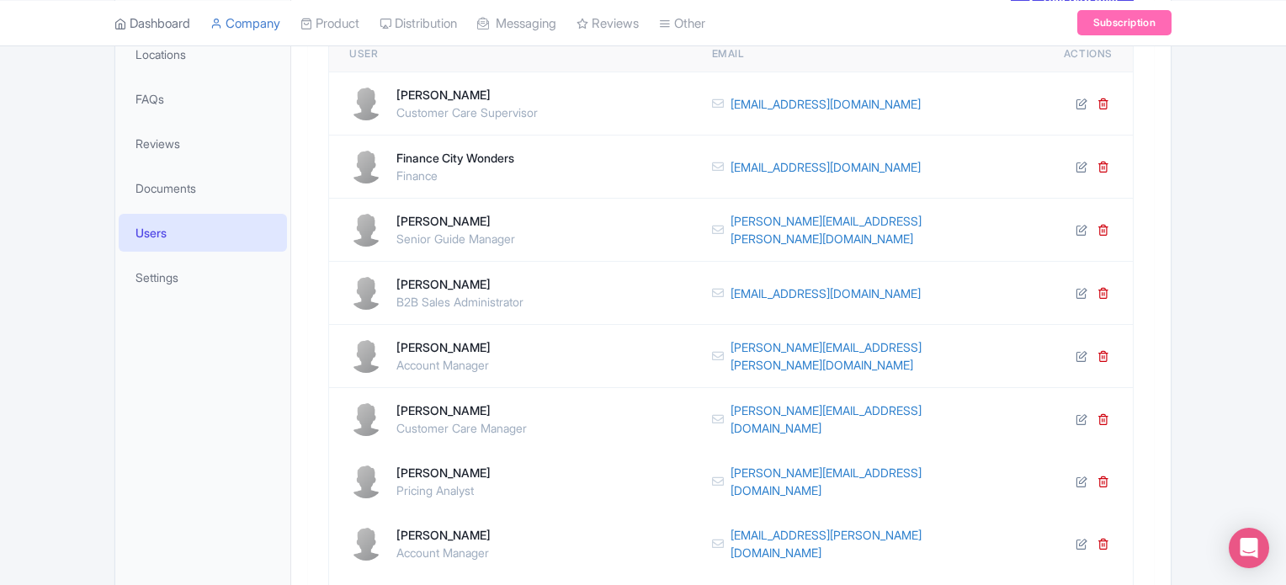
scroll to position [387, 0]
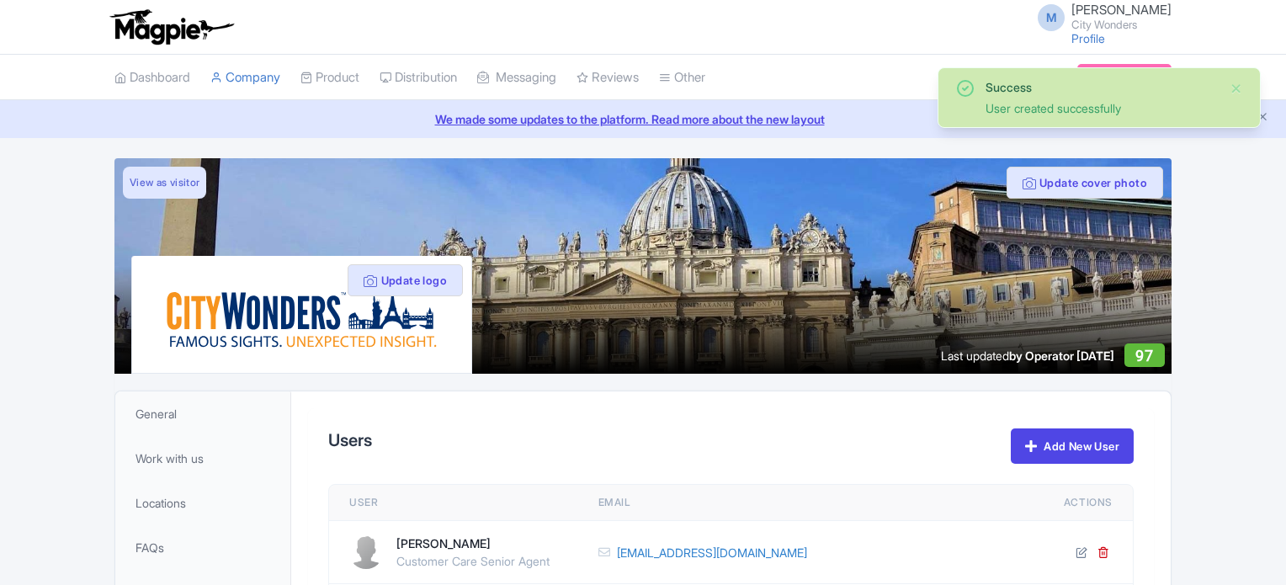
scroll to position [387, 0]
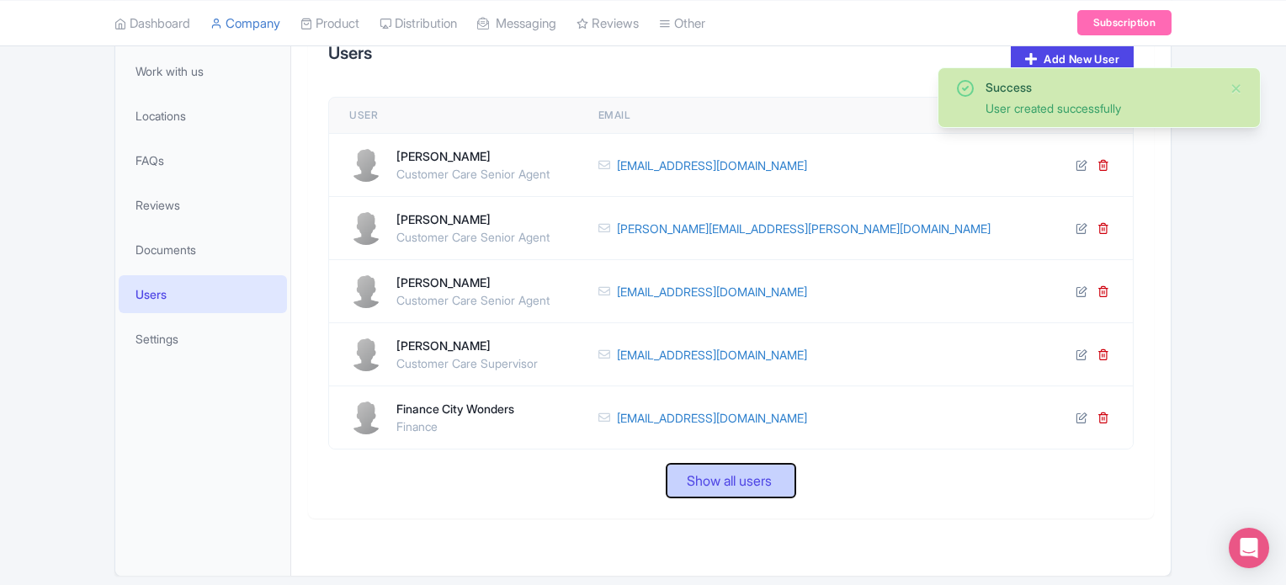
click at [751, 477] on span "Show all users" at bounding box center [729, 481] width 85 height 20
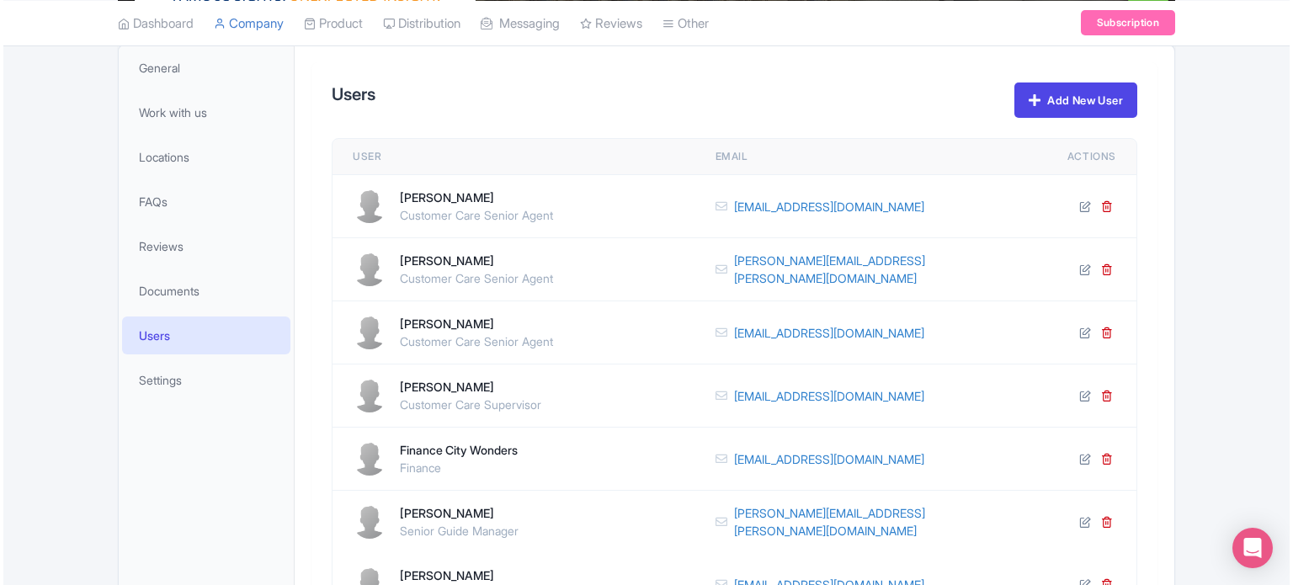
scroll to position [322, 0]
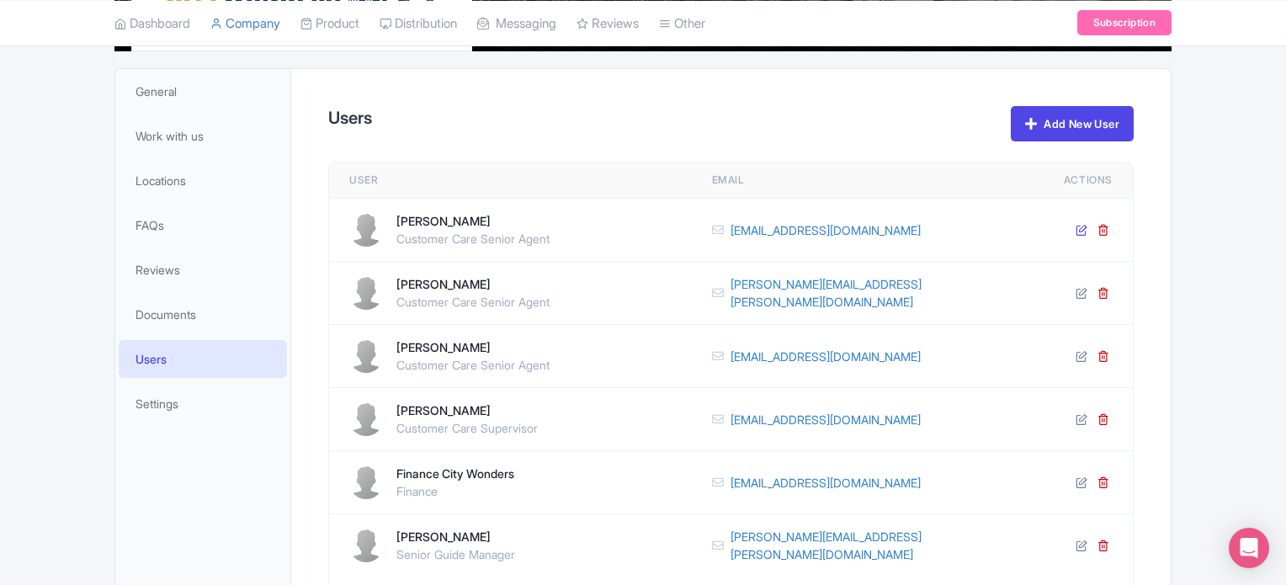
click at [1076, 228] on icon at bounding box center [1082, 230] width 12 height 12
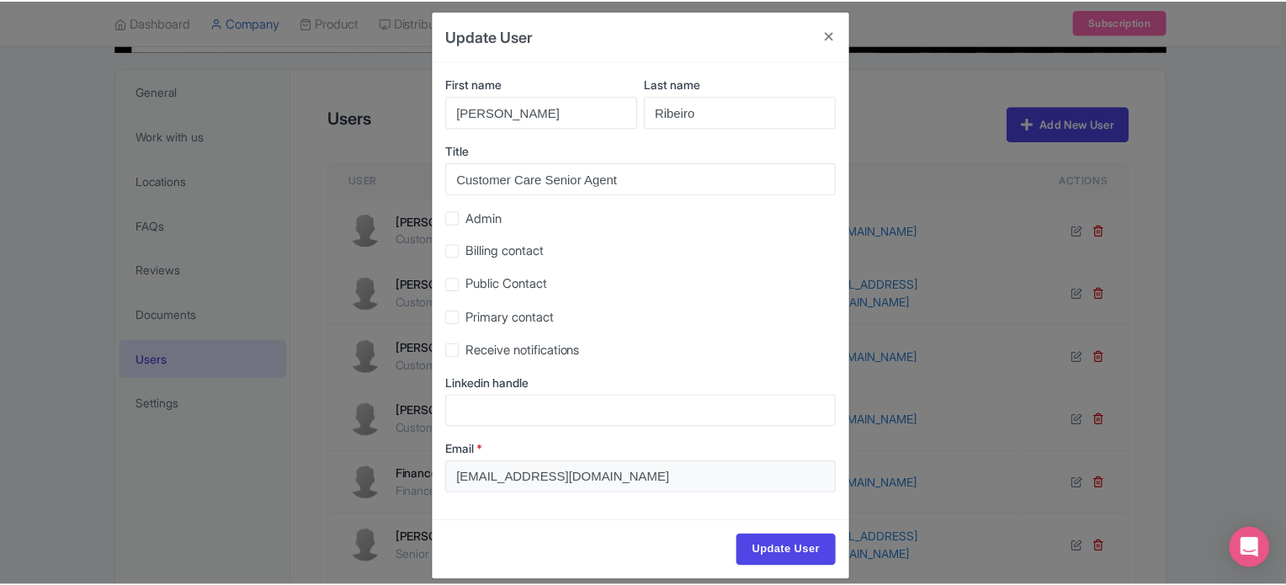
scroll to position [0, 0]
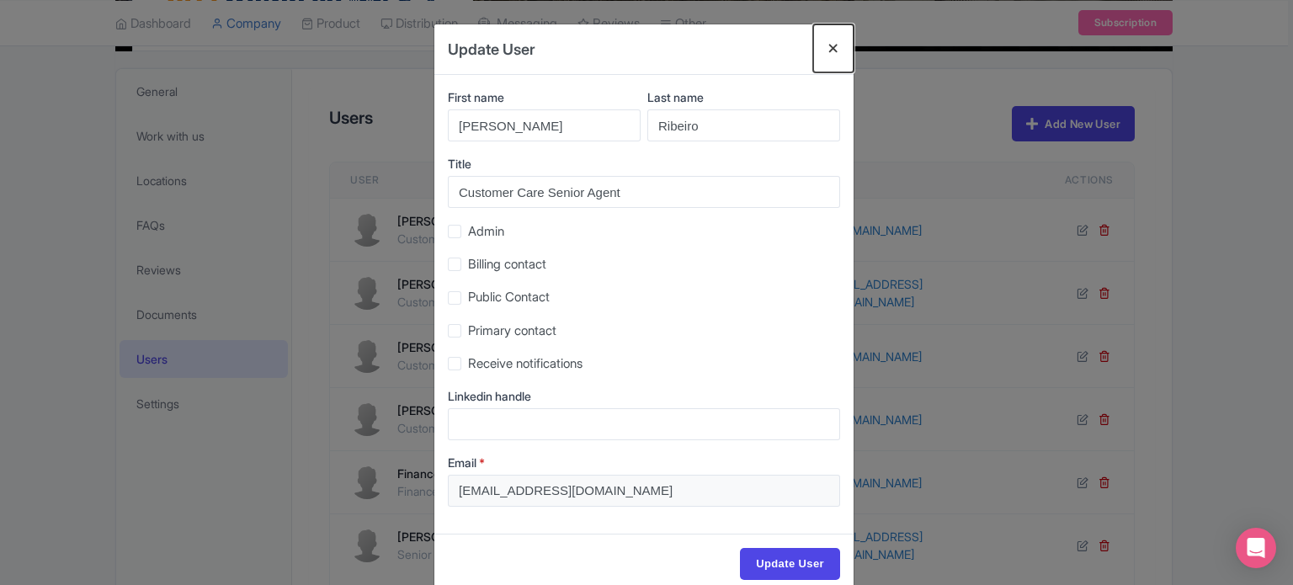
click at [832, 52] on button "Close" at bounding box center [833, 48] width 40 height 48
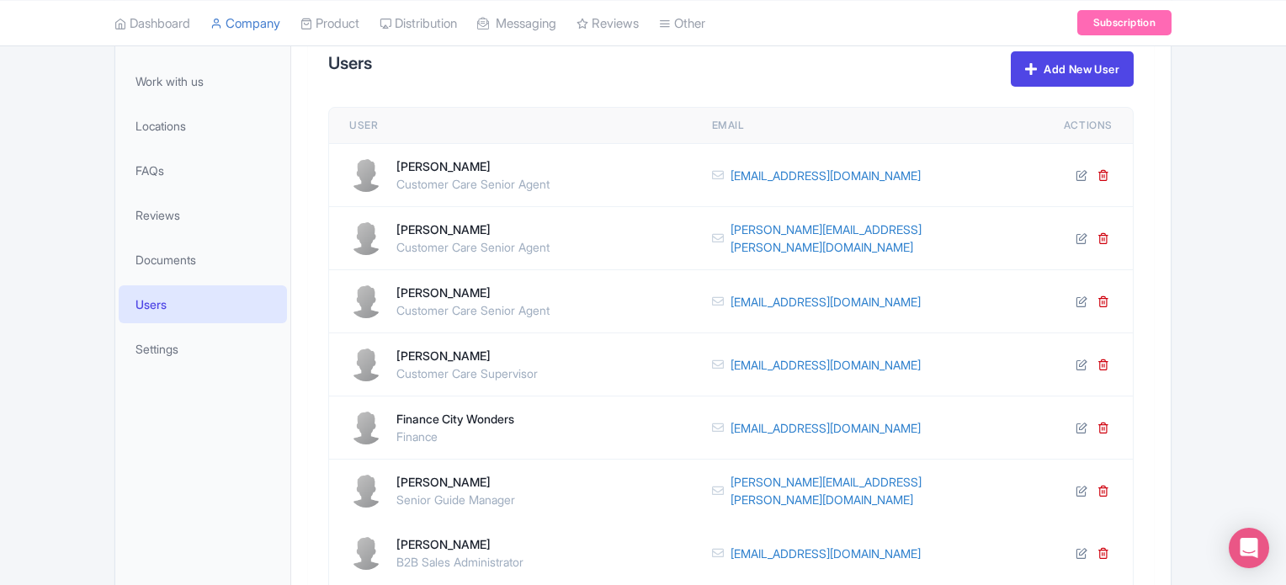
scroll to position [407, 0]
